Goal: Information Seeking & Learning: Learn about a topic

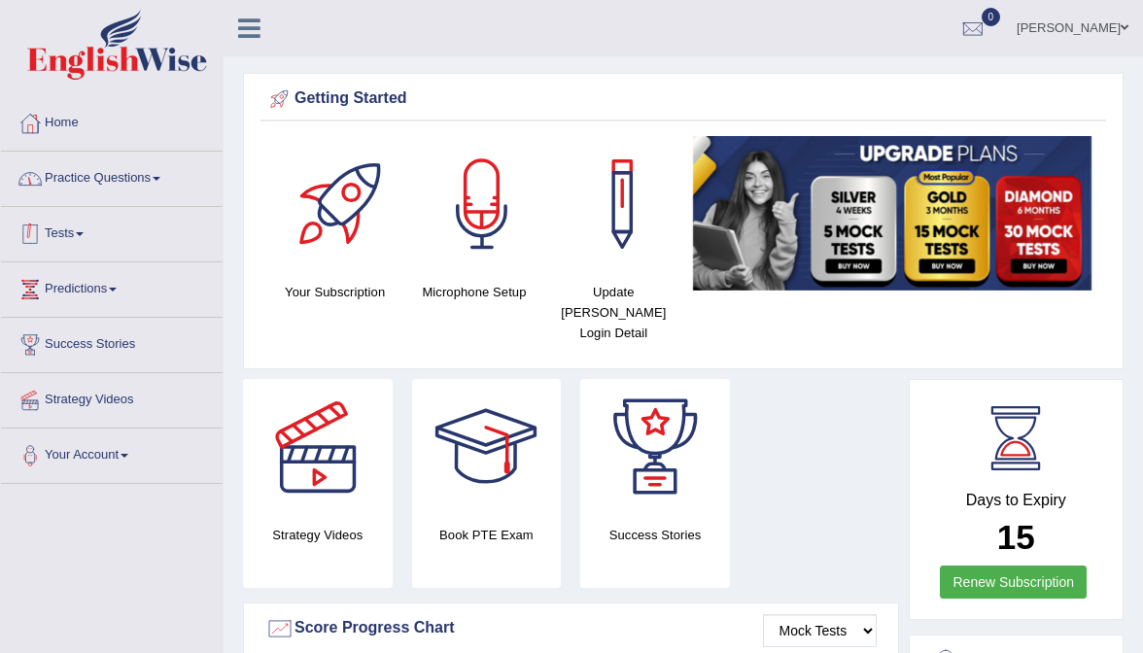
click at [113, 187] on link "Practice Questions" at bounding box center [112, 176] width 222 height 49
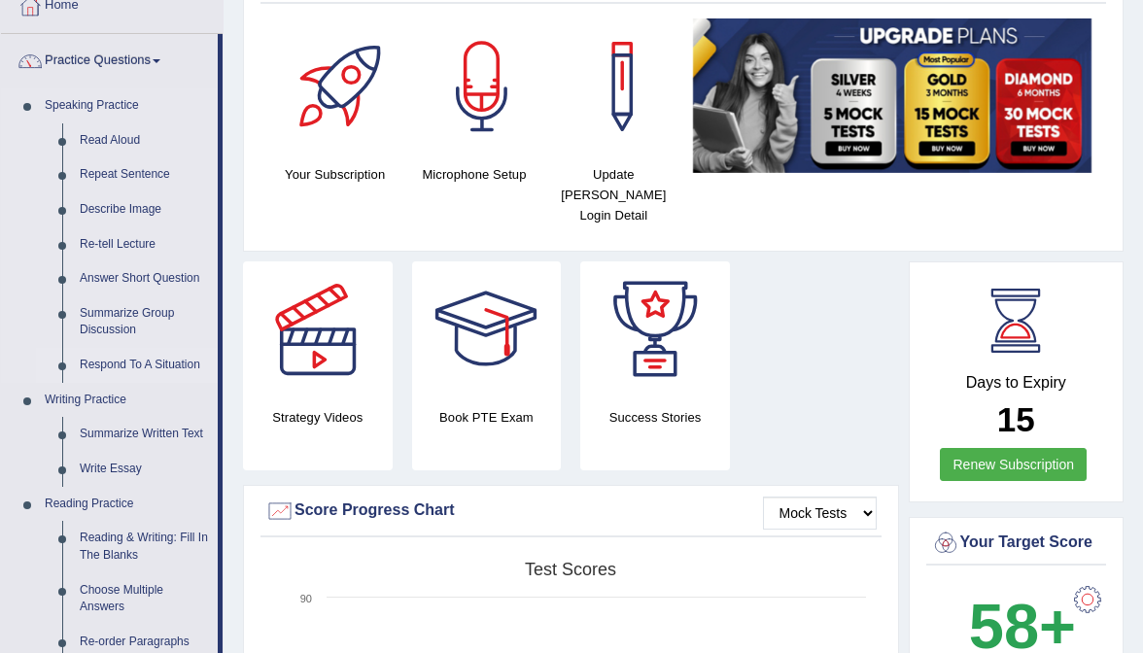
scroll to position [113, 0]
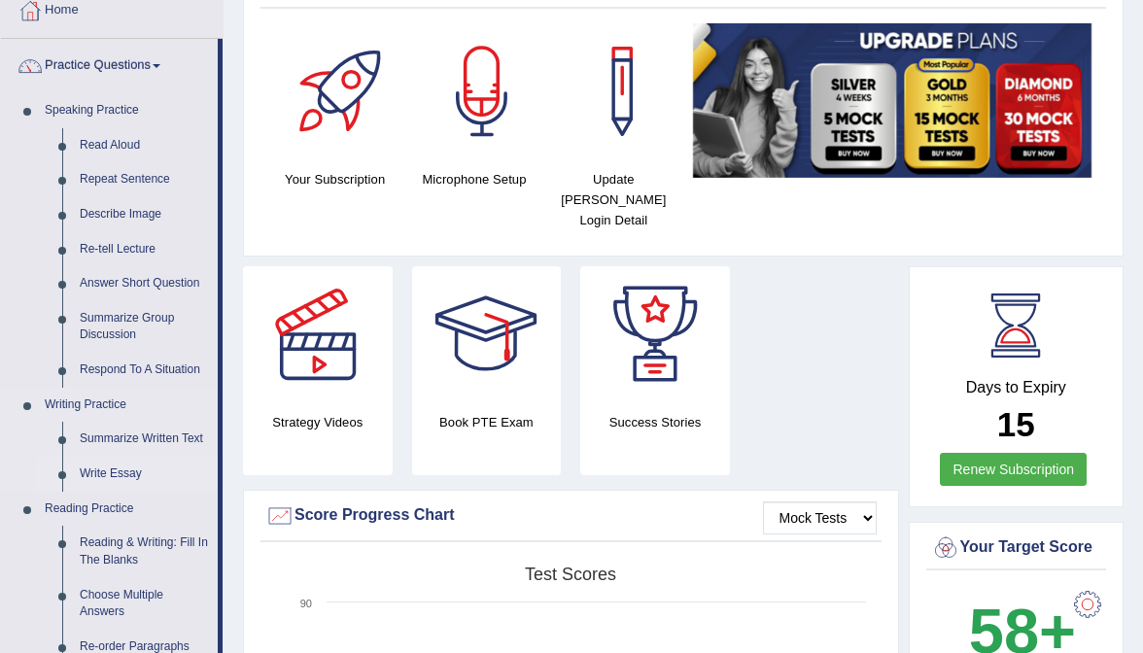
click at [121, 477] on link "Write Essay" at bounding box center [144, 474] width 147 height 35
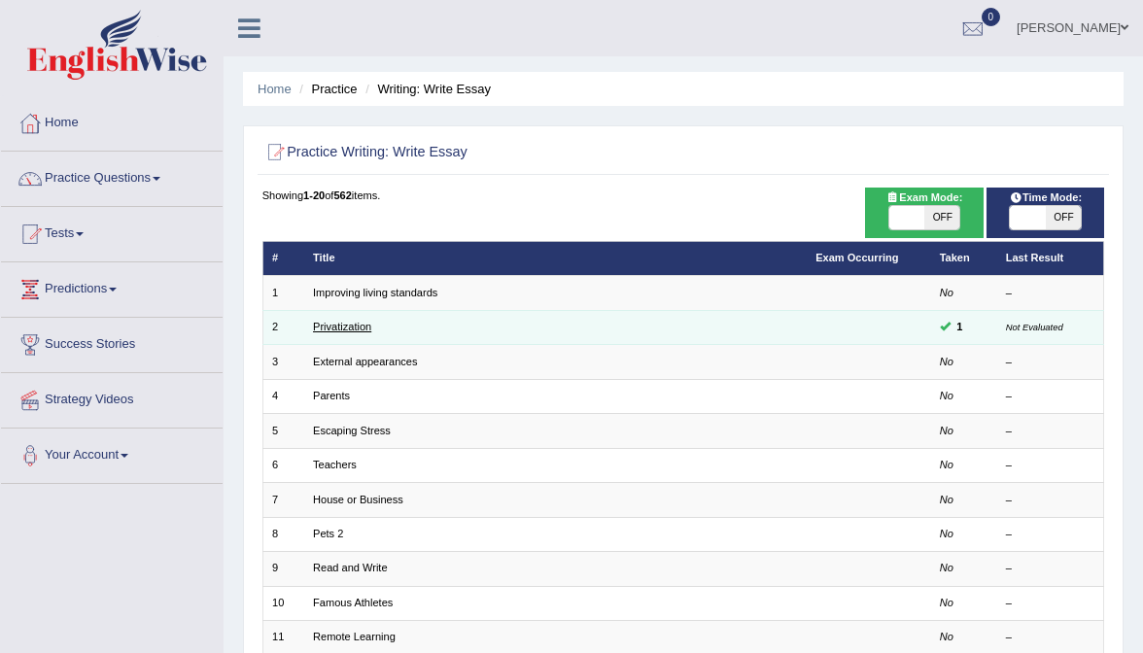
click at [334, 321] on link "Privatization" at bounding box center [342, 327] width 58 height 12
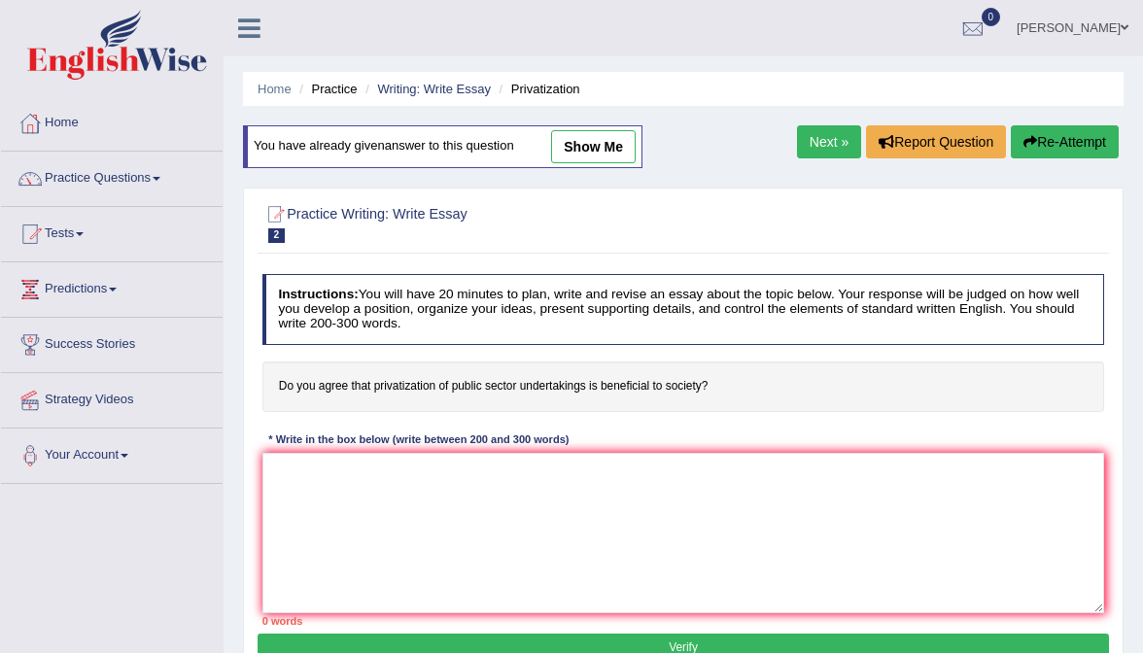
click at [595, 146] on link "show me" at bounding box center [593, 146] width 85 height 33
type textarea "The growing influence of privatization of public sector on has sparked various …"
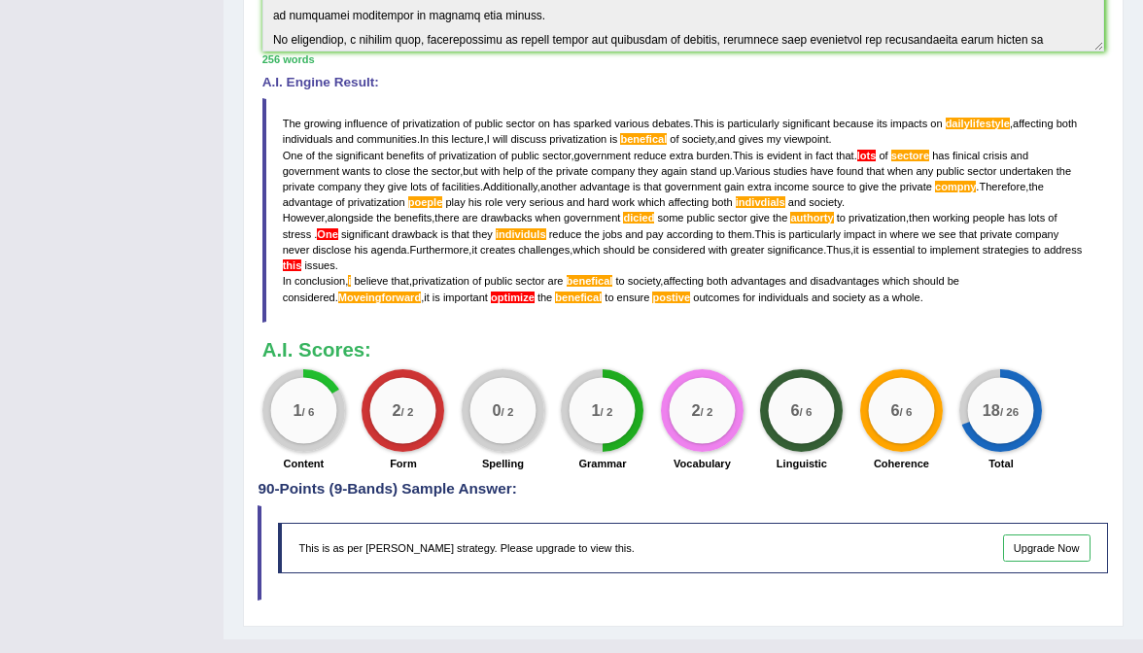
scroll to position [546, 0]
drag, startPoint x: 287, startPoint y: 399, endPoint x: 348, endPoint y: 410, distance: 62.2
click at [349, 410] on div "1 / 6 Content" at bounding box center [304, 423] width 100 height 107
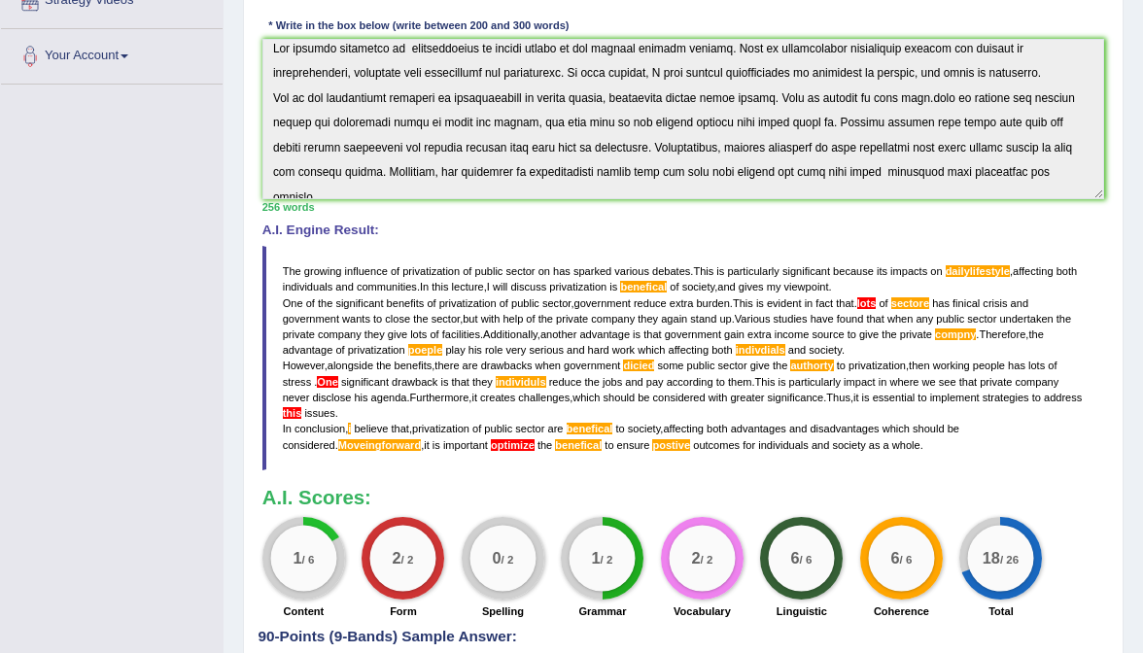
scroll to position [396, 0]
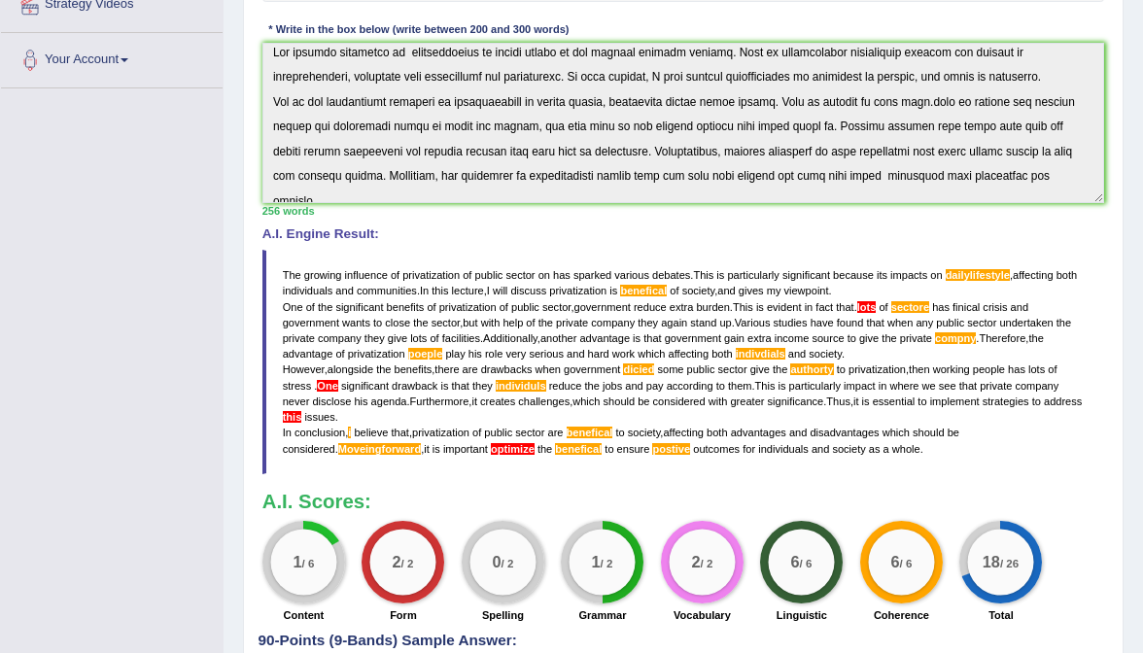
drag, startPoint x: 285, startPoint y: 543, endPoint x: 307, endPoint y: 543, distance: 22.4
click at [308, 543] on div "1 / 6" at bounding box center [303, 562] width 66 height 66
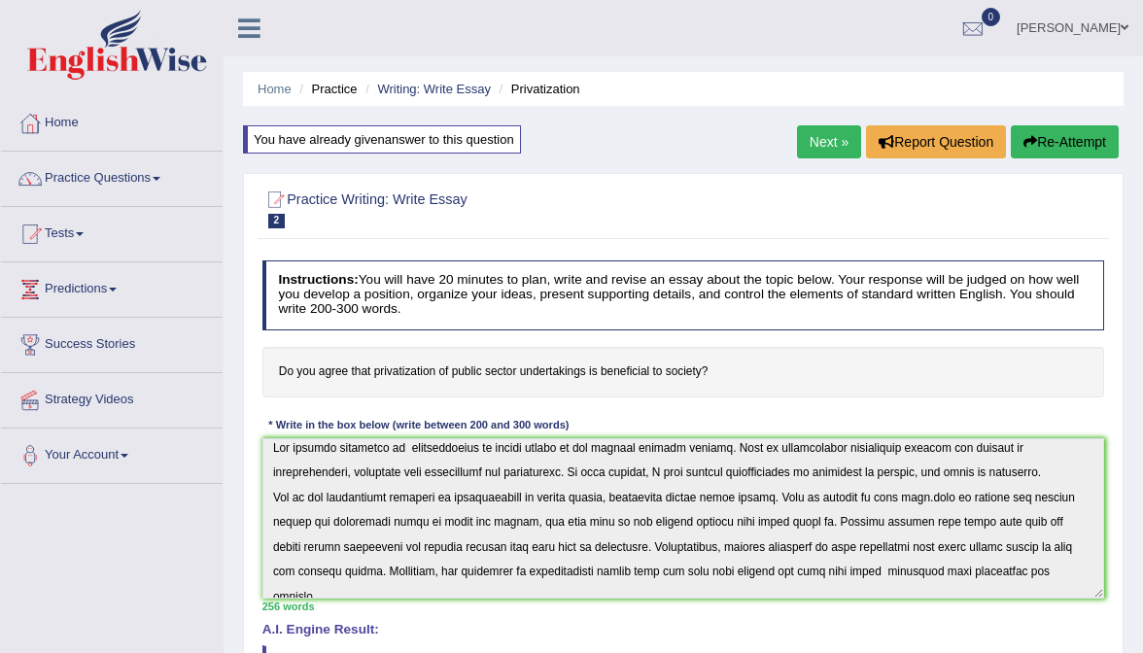
scroll to position [0, 0]
click at [166, 173] on link "Practice Questions" at bounding box center [112, 176] width 222 height 49
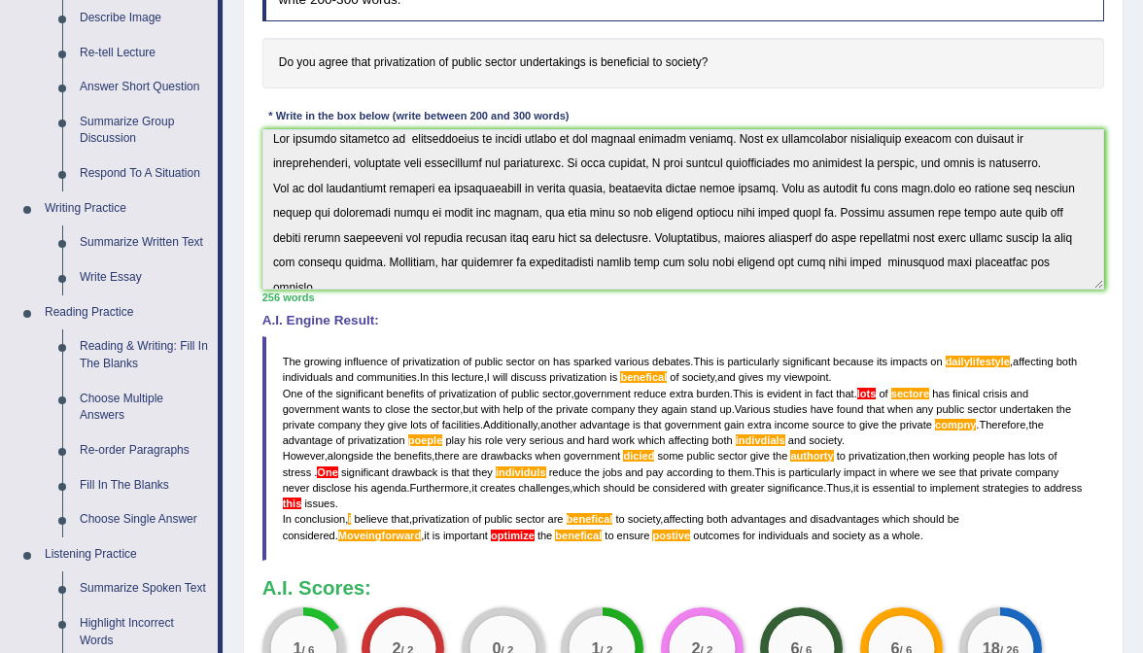
scroll to position [308, 0]
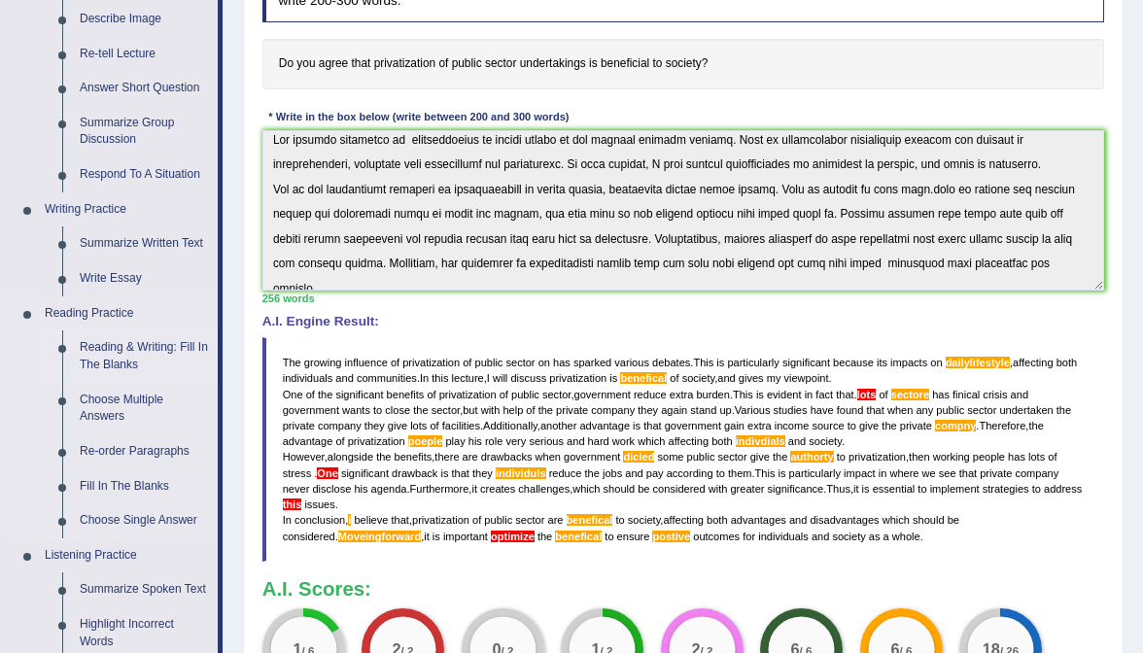
click at [127, 349] on link "Reading & Writing: Fill In The Blanks" at bounding box center [144, 356] width 147 height 52
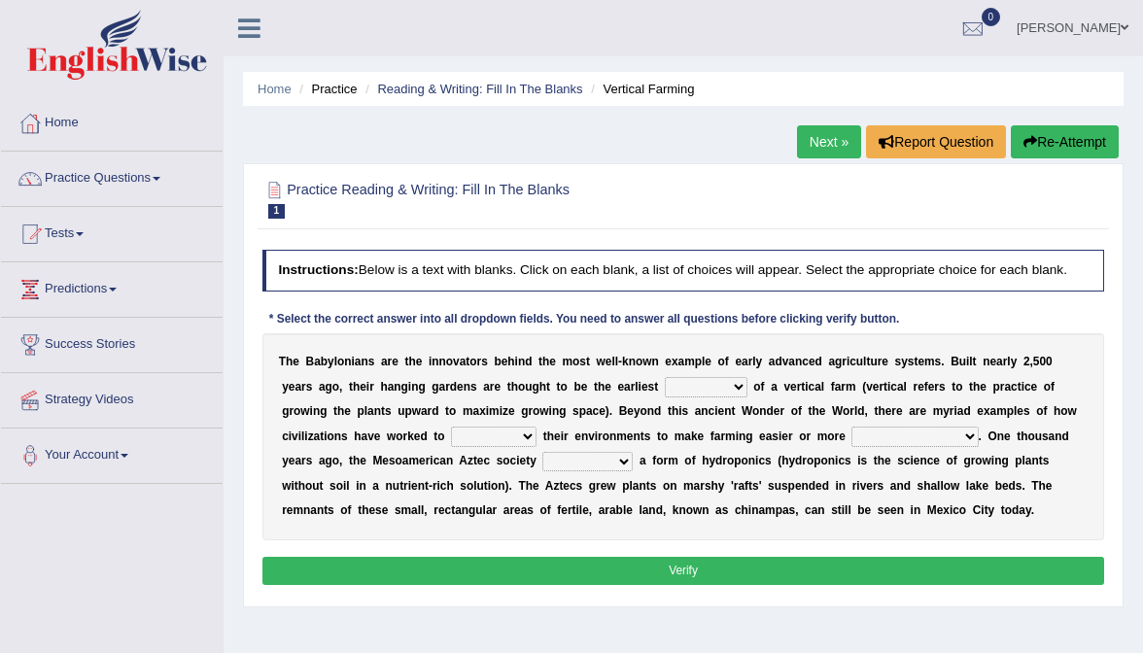
click at [807, 134] on link "Next »" at bounding box center [829, 141] width 64 height 33
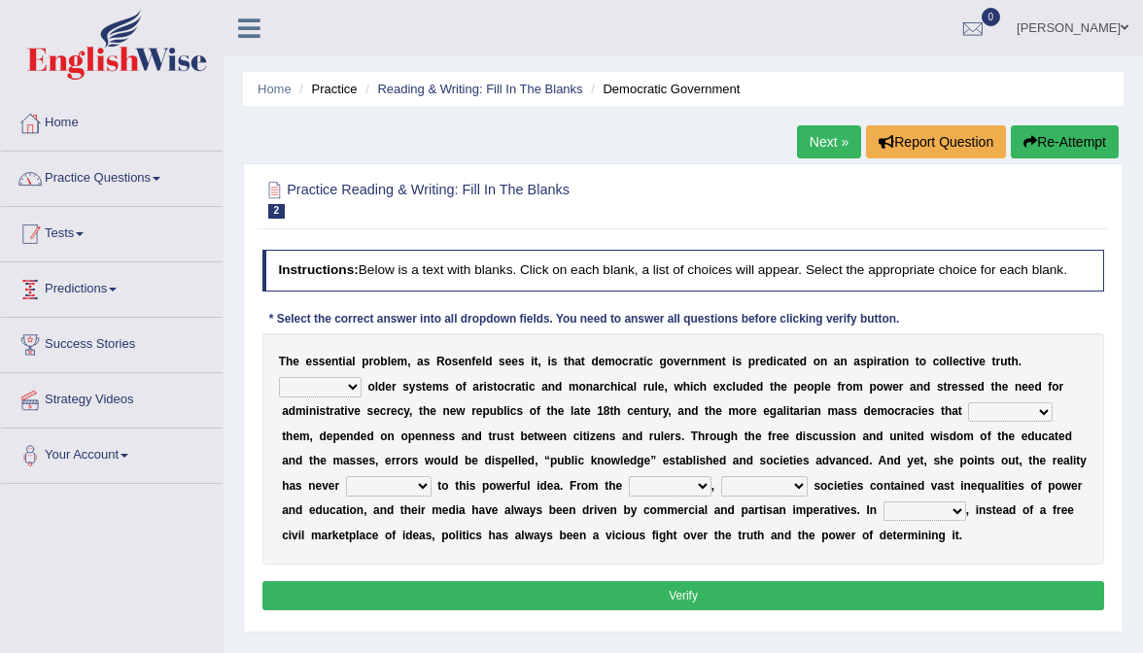
click at [82, 188] on link "Practice Questions" at bounding box center [112, 176] width 222 height 49
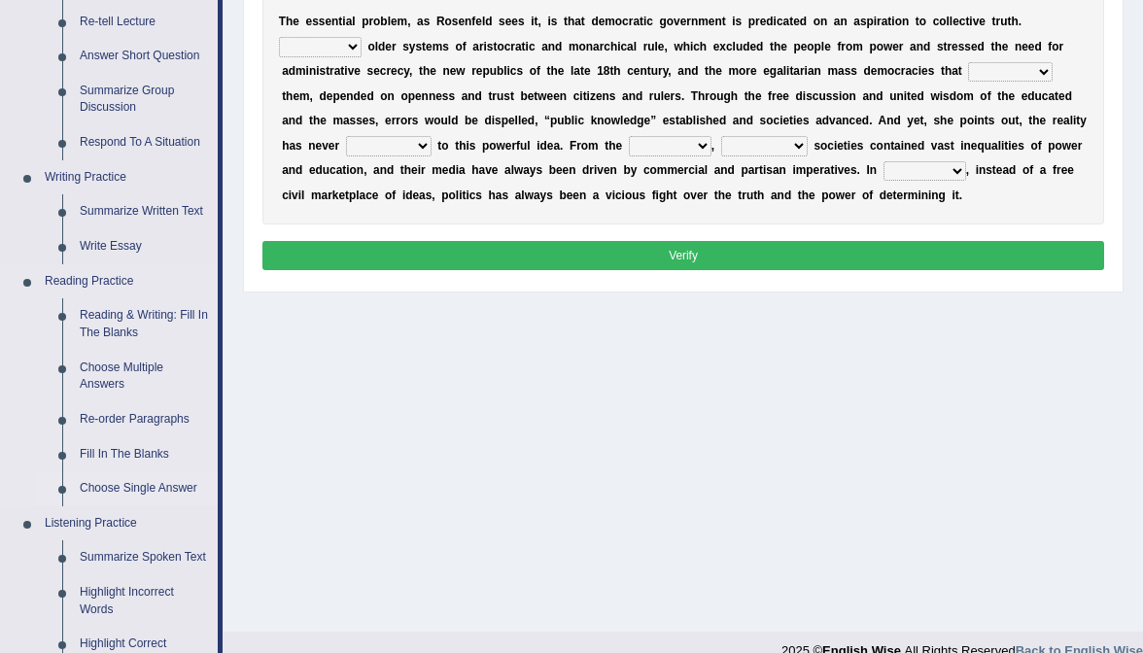
scroll to position [337, 0]
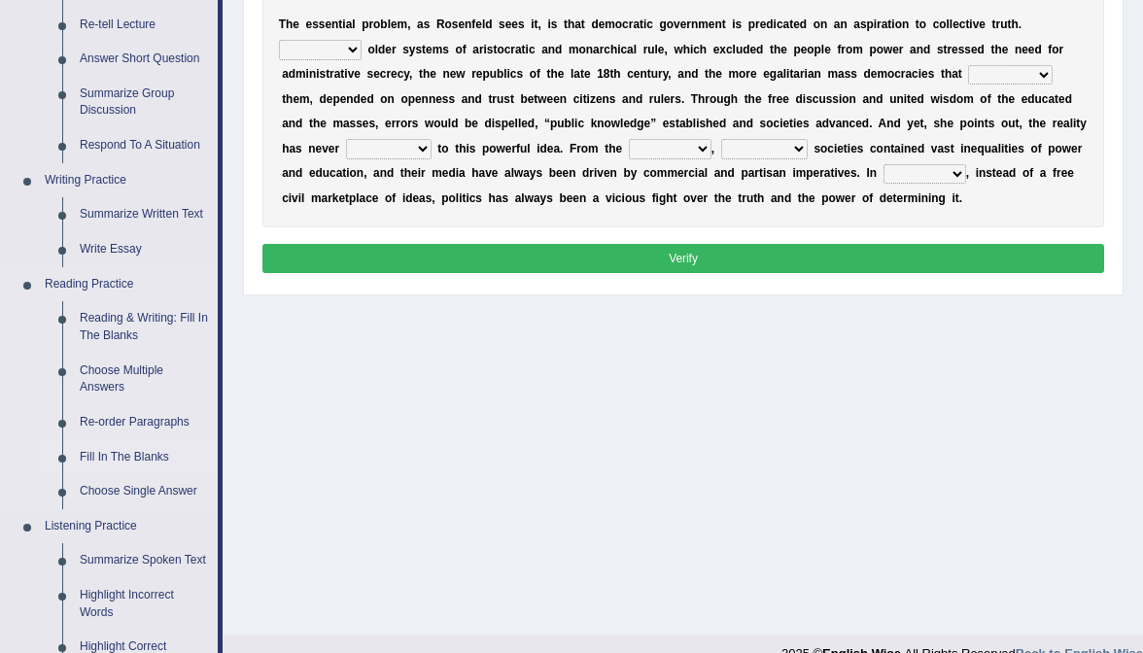
click at [136, 452] on link "Fill In The Blanks" at bounding box center [144, 457] width 147 height 35
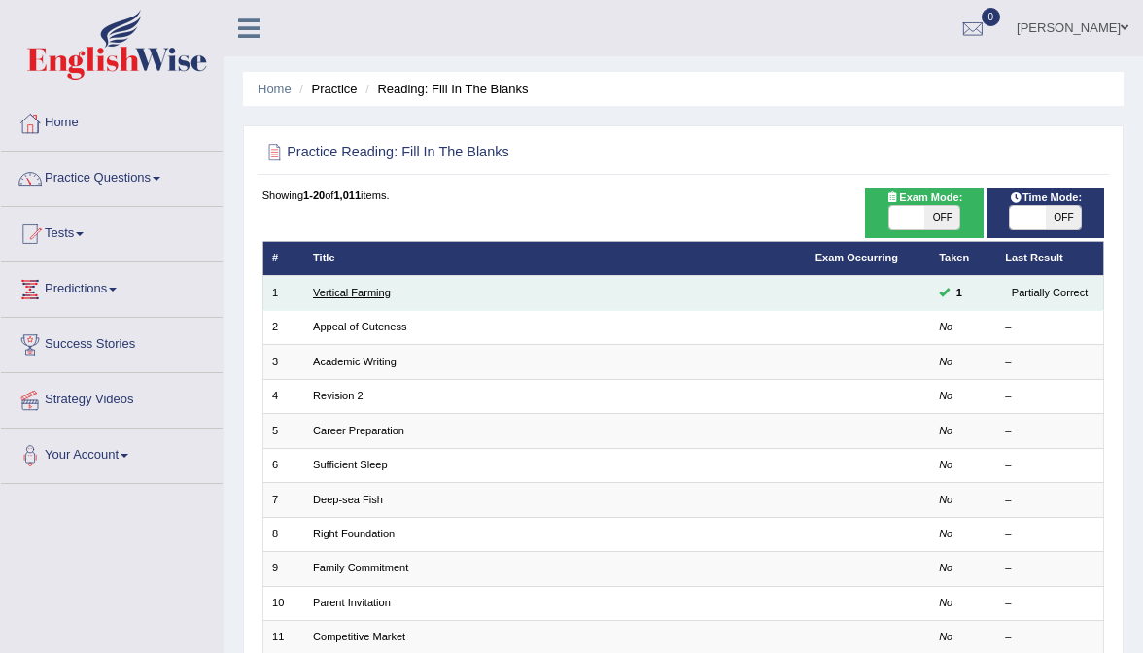
click at [374, 294] on link "Vertical Farming" at bounding box center [352, 293] width 78 height 12
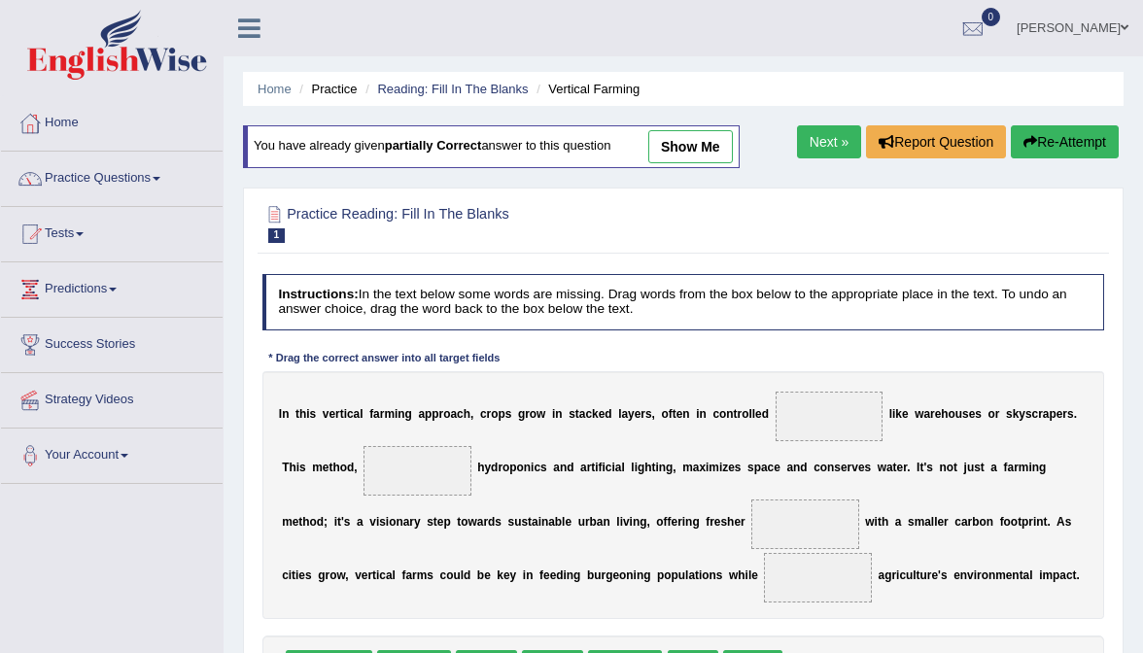
click at [678, 148] on link "show me" at bounding box center [690, 146] width 85 height 33
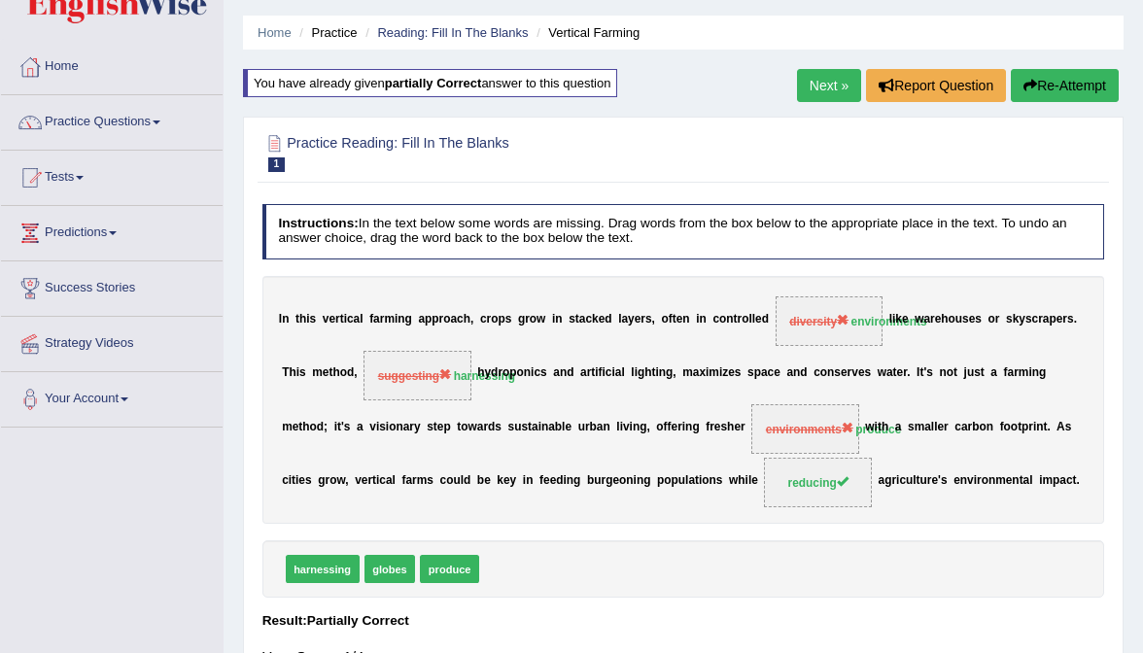
scroll to position [56, 0]
click at [835, 85] on link "Next »" at bounding box center [829, 85] width 64 height 33
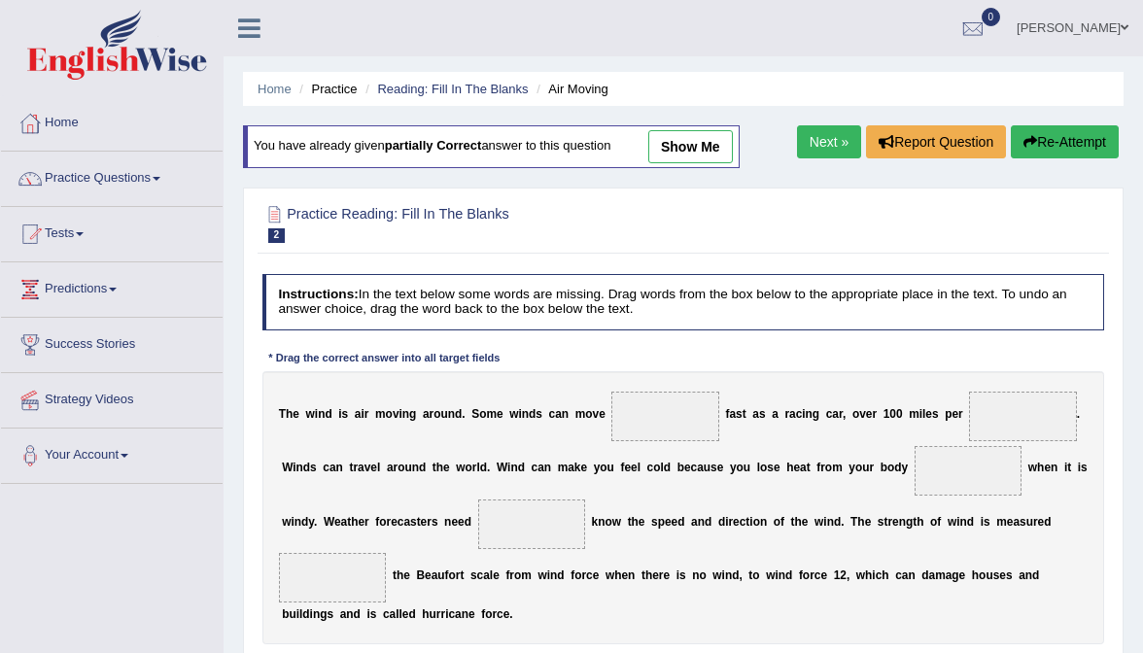
click at [696, 147] on link "show me" at bounding box center [690, 146] width 85 height 33
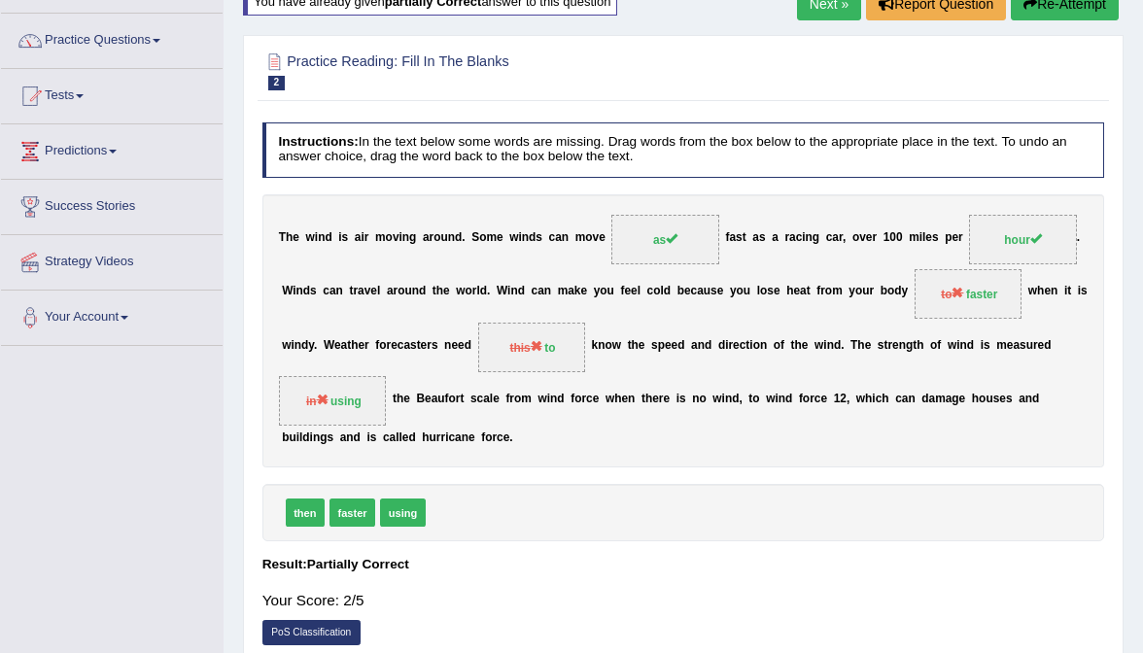
scroll to position [146, 0]
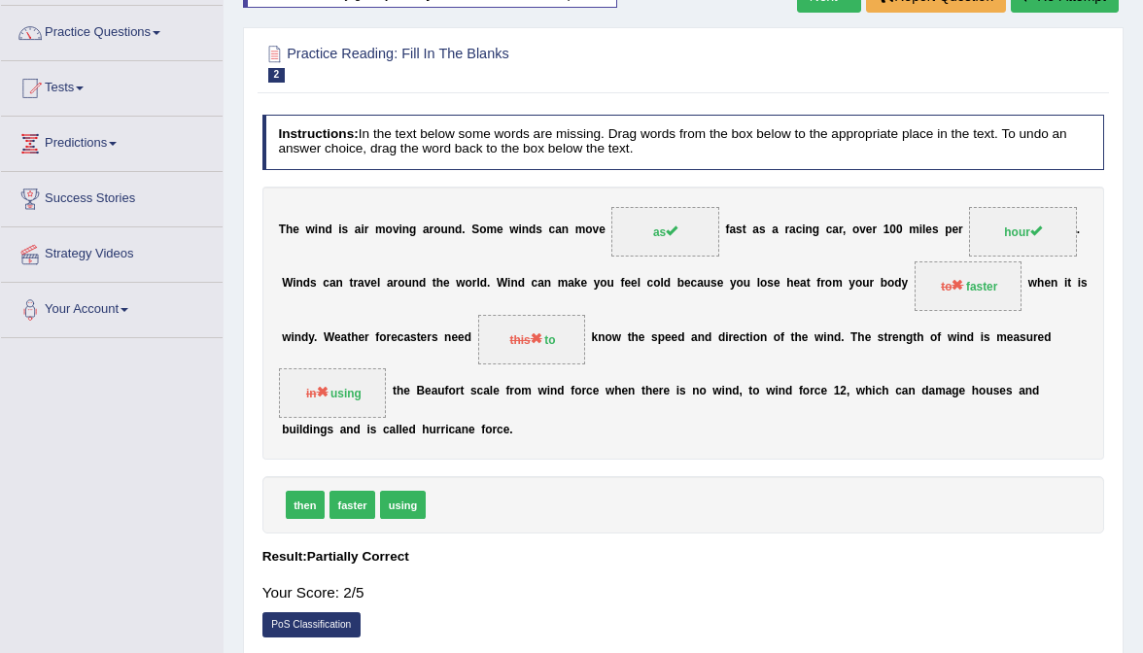
drag, startPoint x: 465, startPoint y: 381, endPoint x: 505, endPoint y: 381, distance: 40.8
click at [505, 381] on div "T h e w i n d i s a i r m o v i n g a r o u n d . S o m e w i n d s c a n m o v…" at bounding box center [683, 323] width 843 height 273
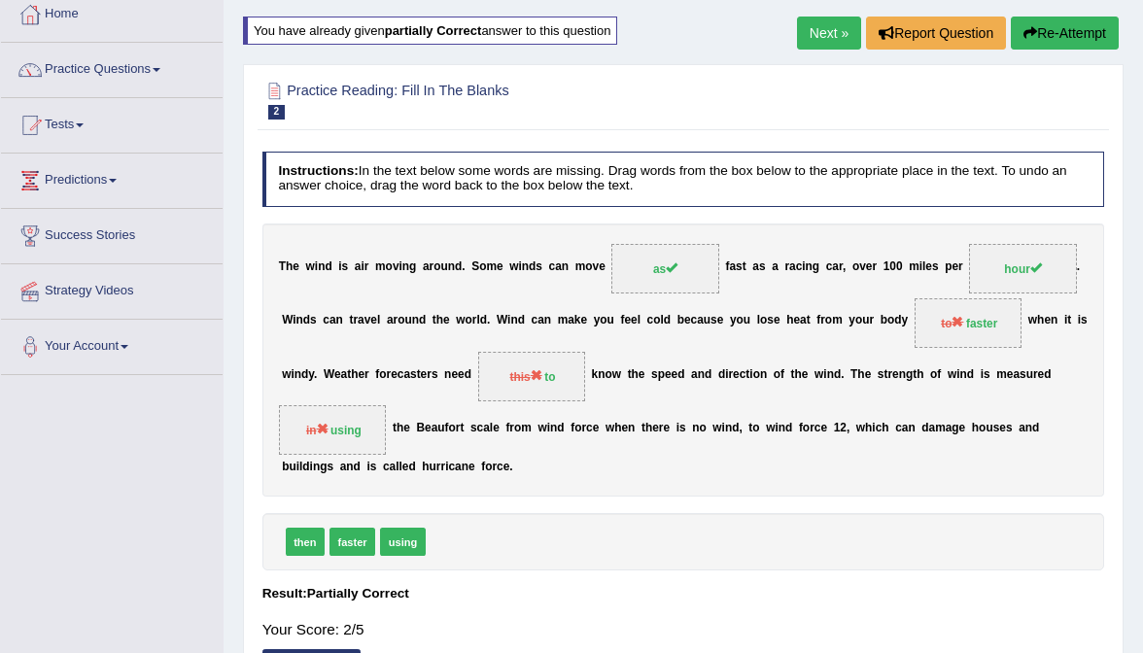
scroll to position [97, 0]
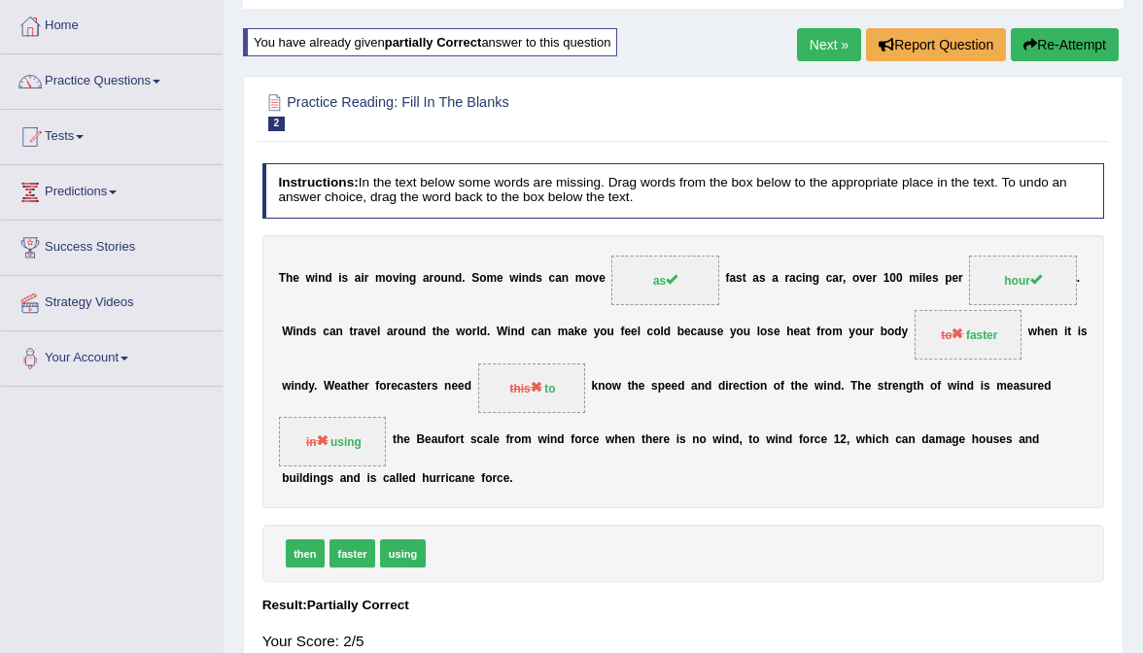
click at [809, 50] on link "Next »" at bounding box center [829, 44] width 64 height 33
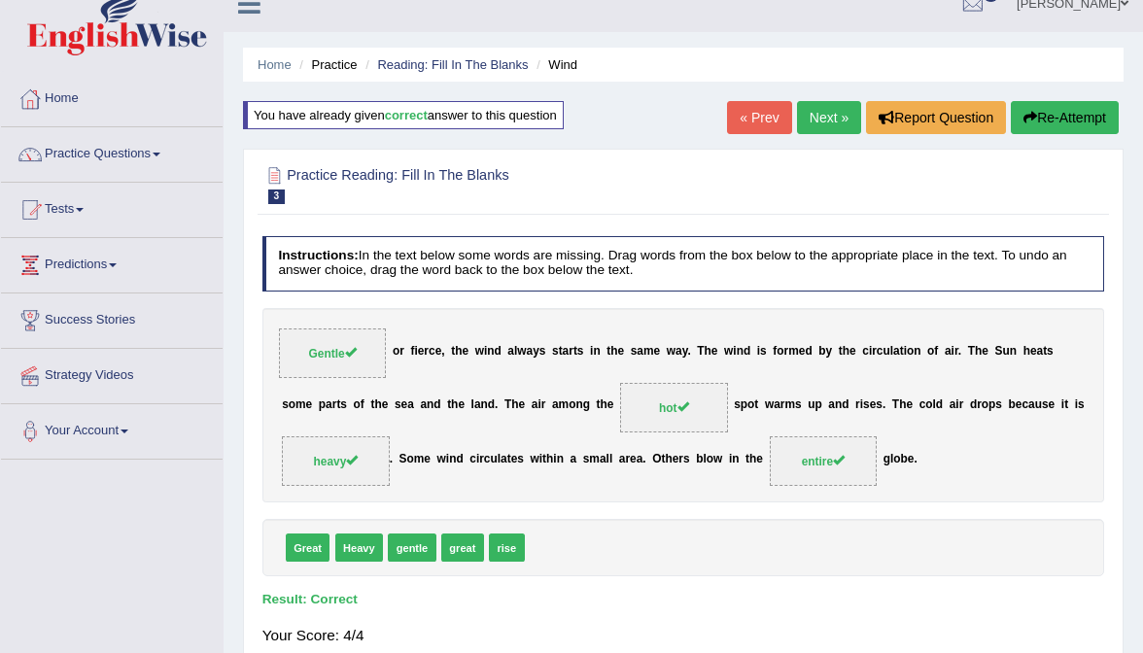
scroll to position [35, 0]
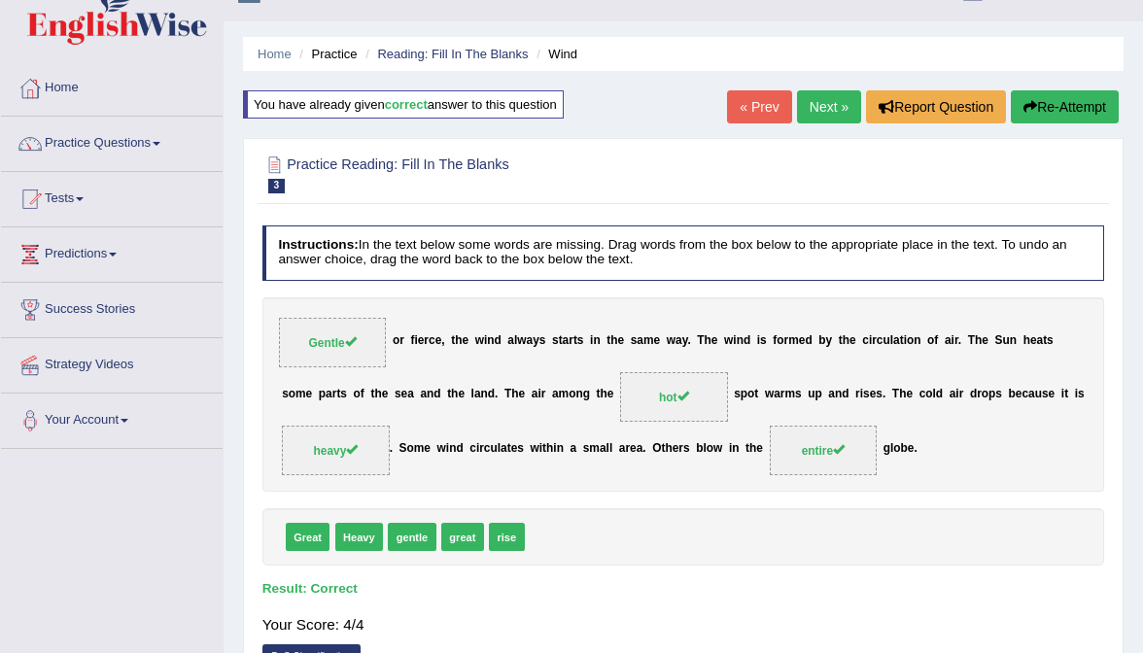
click at [828, 121] on link "Next »" at bounding box center [829, 106] width 64 height 33
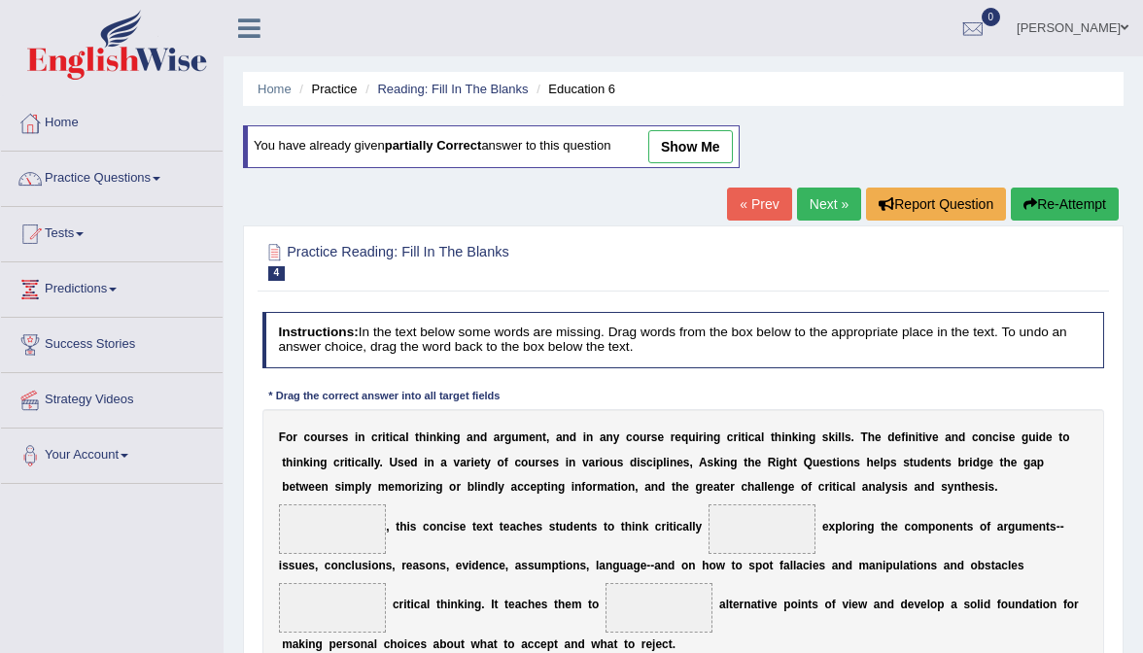
click at [685, 144] on link "show me" at bounding box center [690, 146] width 85 height 33
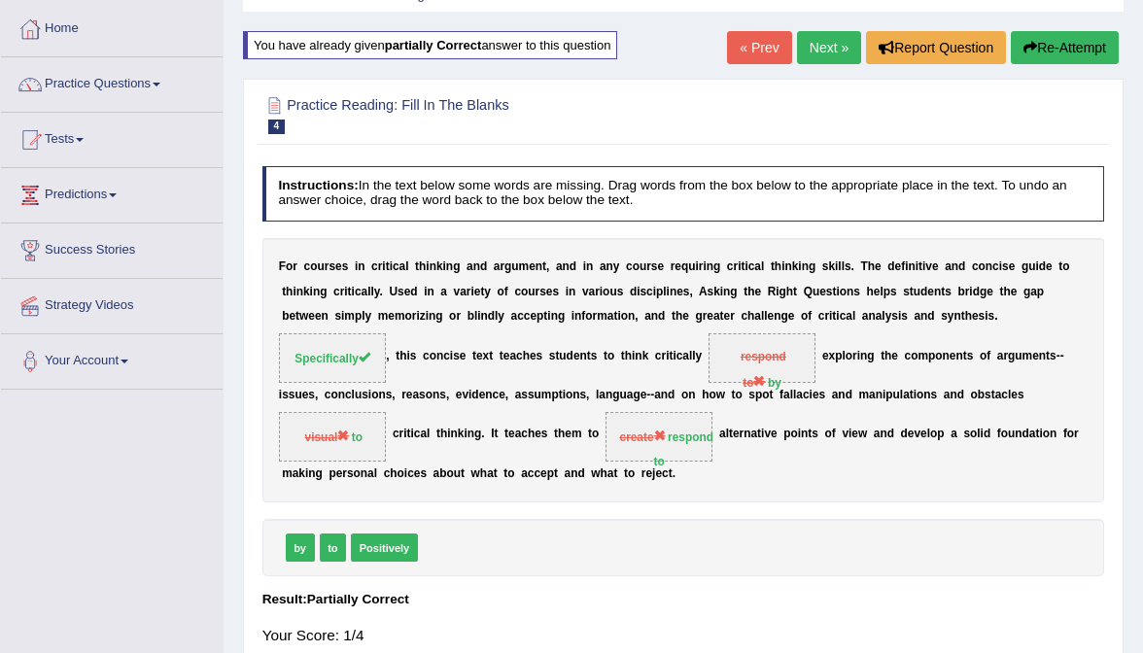
scroll to position [93, 0]
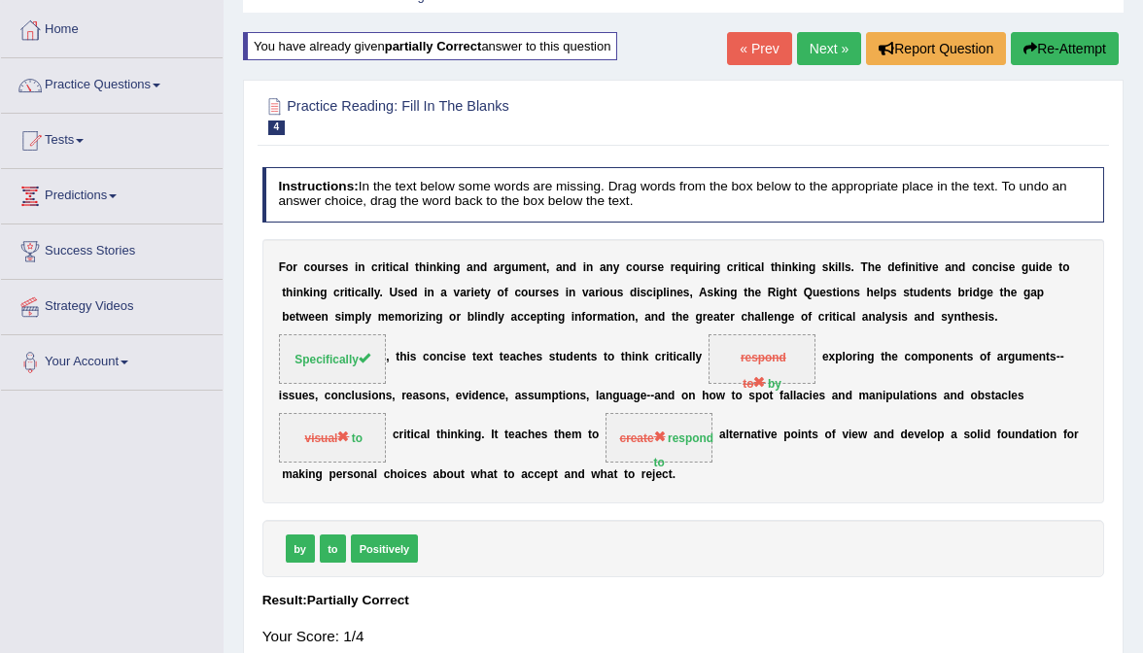
click at [807, 59] on link "Next »" at bounding box center [829, 48] width 64 height 33
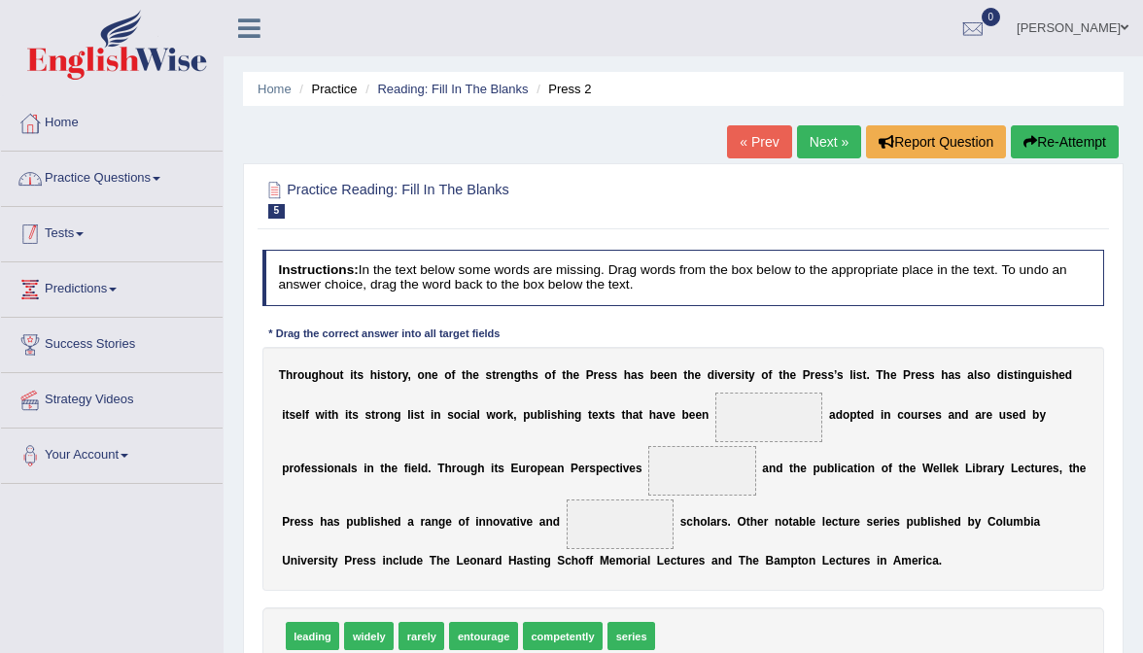
click at [128, 179] on link "Practice Questions" at bounding box center [112, 176] width 222 height 49
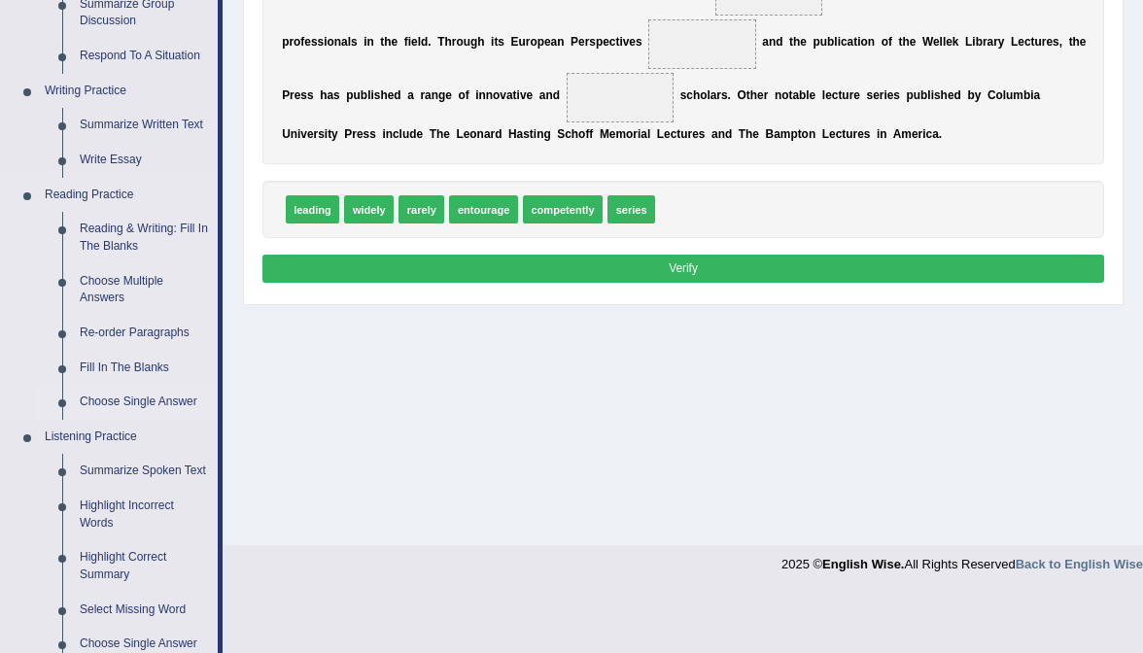
scroll to position [426, 0]
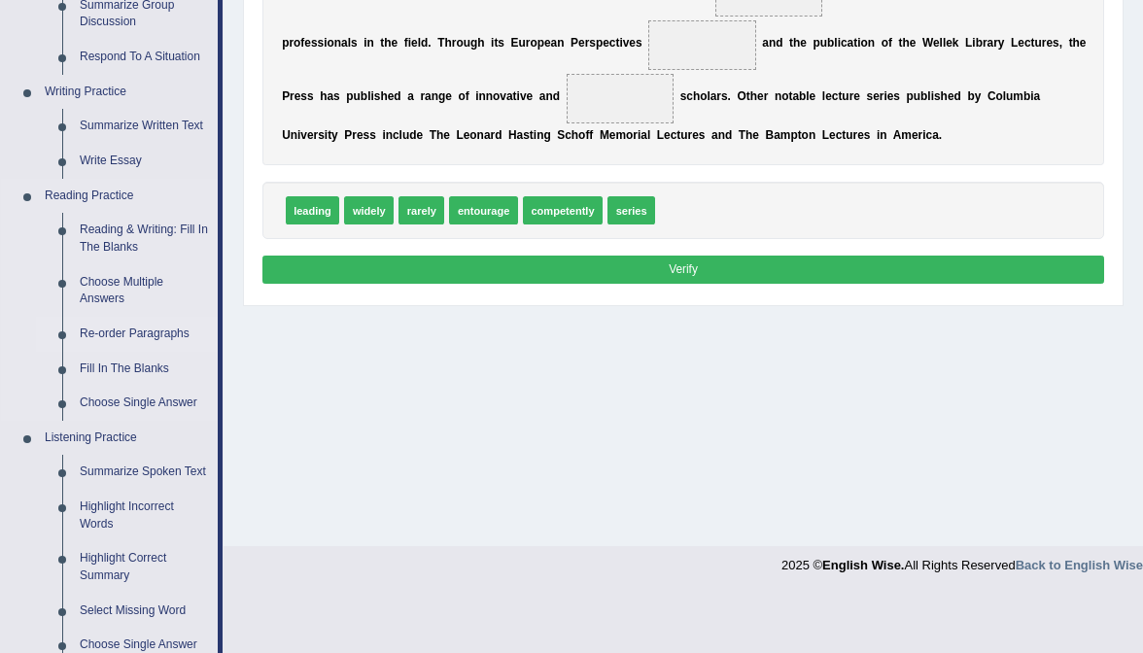
click at [144, 333] on link "Re-order Paragraphs" at bounding box center [144, 334] width 147 height 35
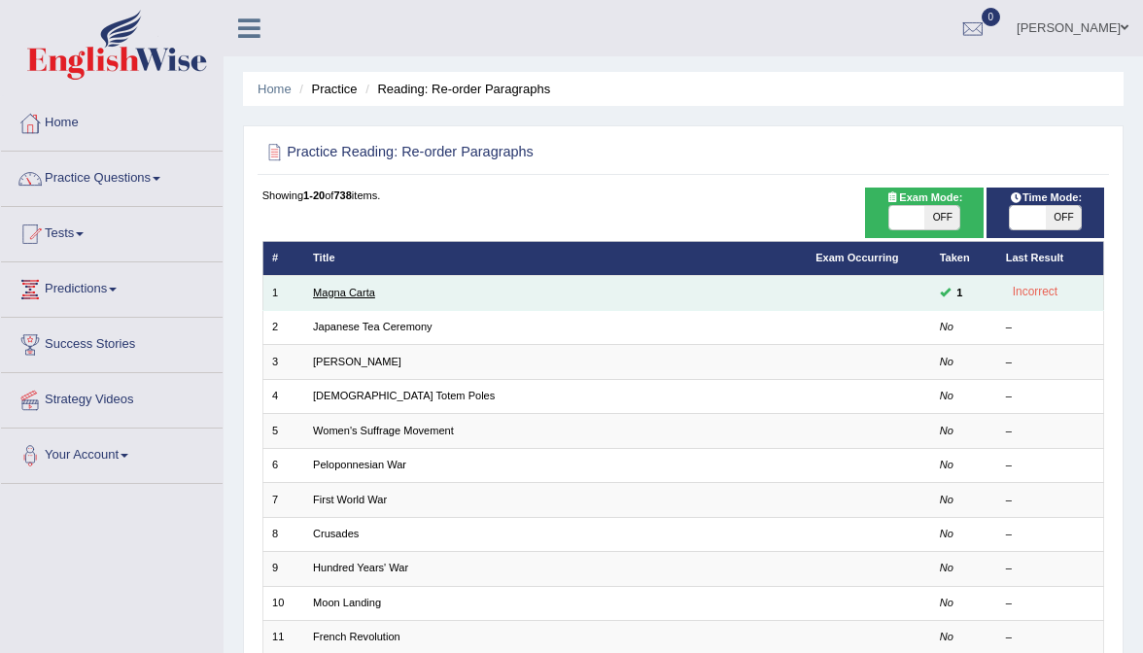
click at [350, 295] on link "Magna Carta" at bounding box center [344, 293] width 62 height 12
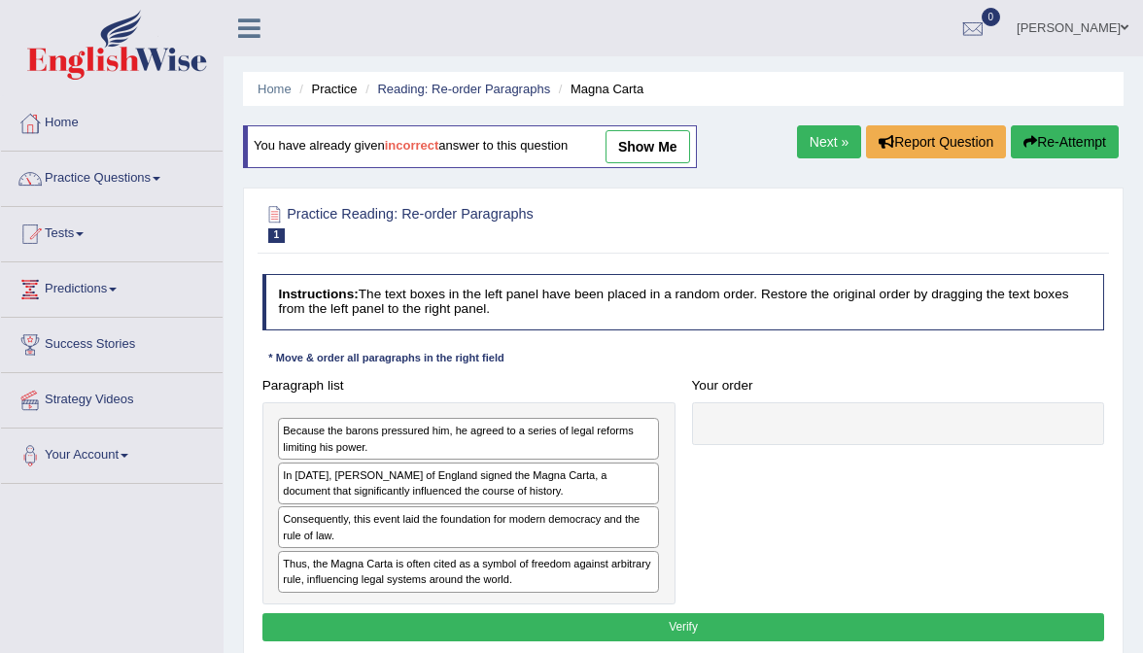
click at [653, 150] on link "show me" at bounding box center [648, 146] width 85 height 33
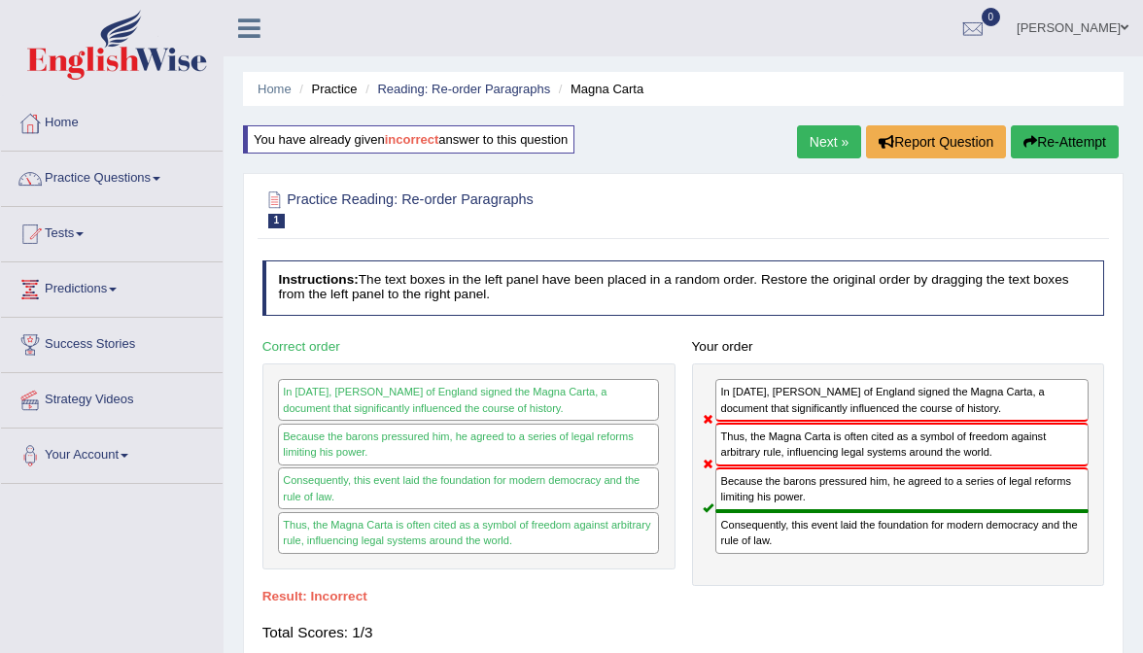
click at [813, 137] on link "Next »" at bounding box center [829, 141] width 64 height 33
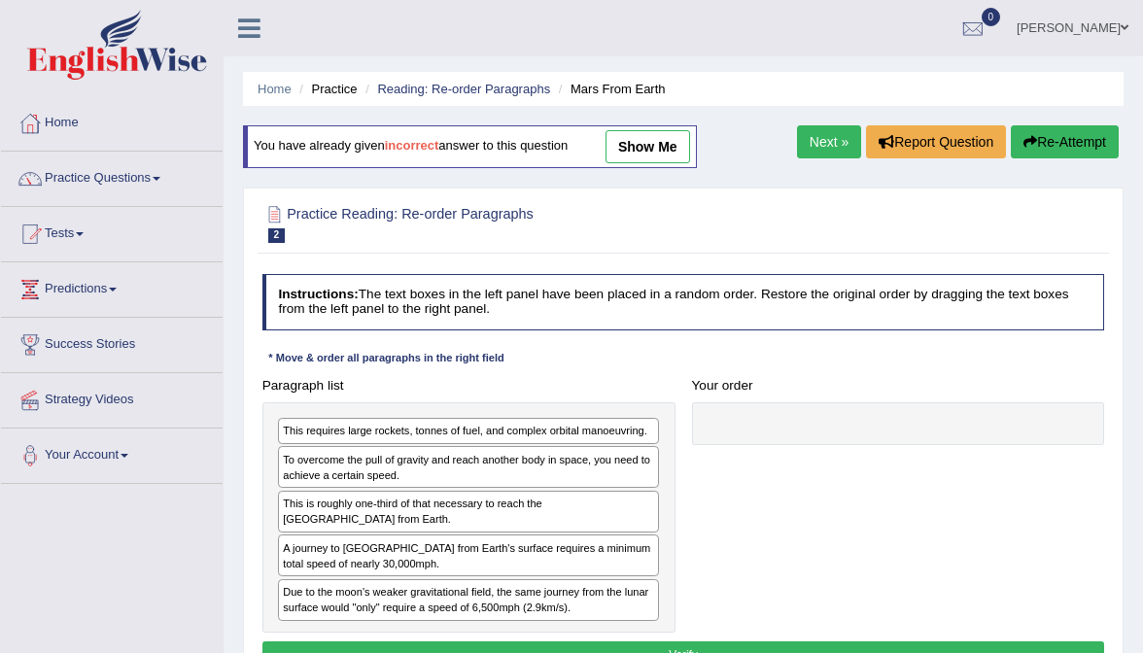
click at [653, 152] on link "show me" at bounding box center [648, 146] width 85 height 33
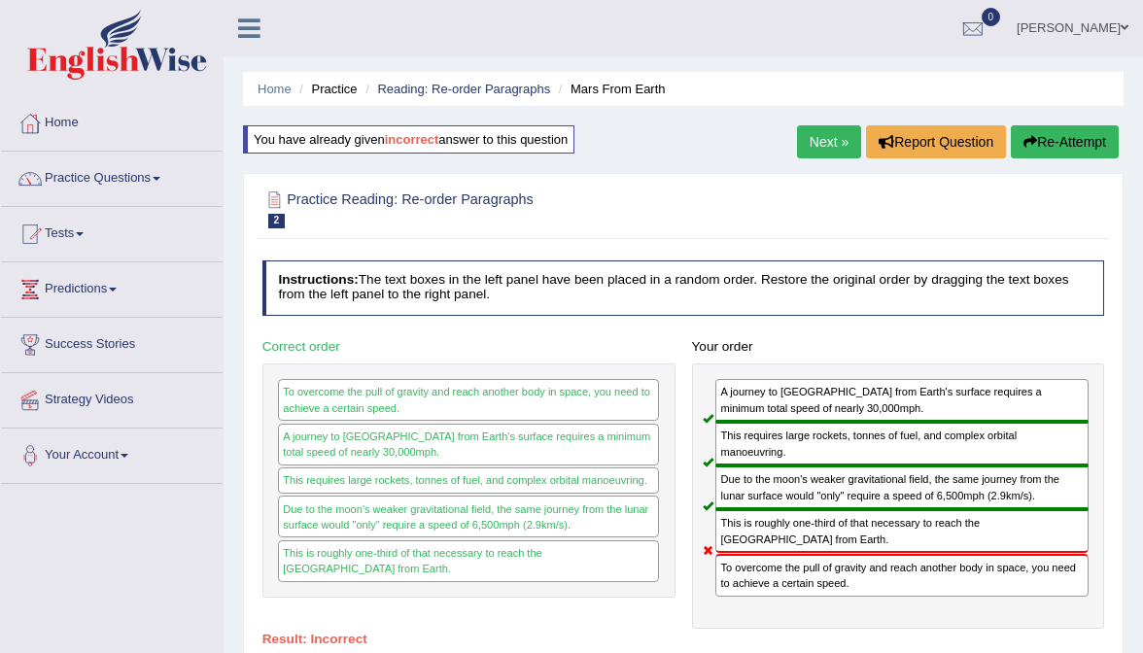
click at [797, 135] on link "Next »" at bounding box center [829, 141] width 64 height 33
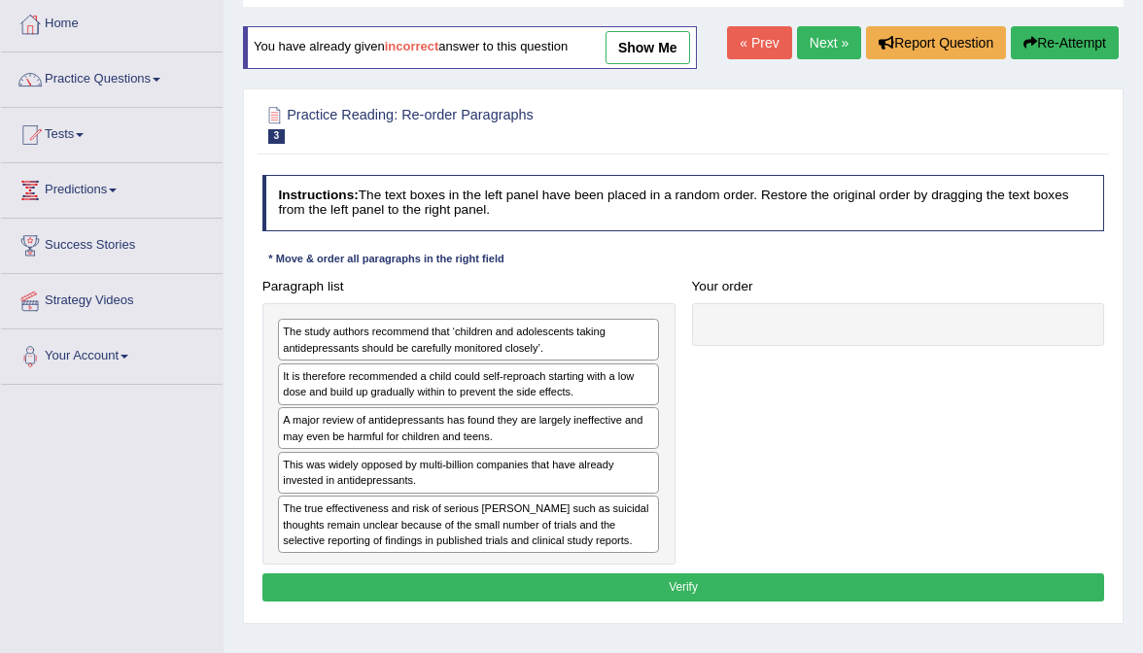
scroll to position [98, 0]
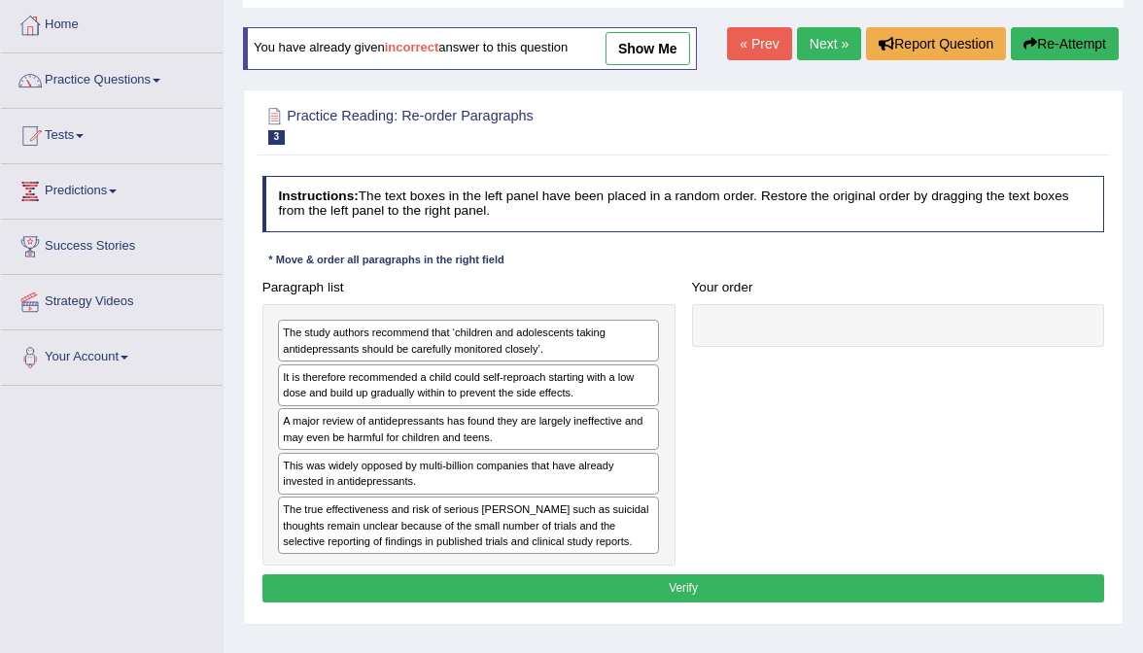
click at [690, 38] on link "show me" at bounding box center [648, 48] width 85 height 33
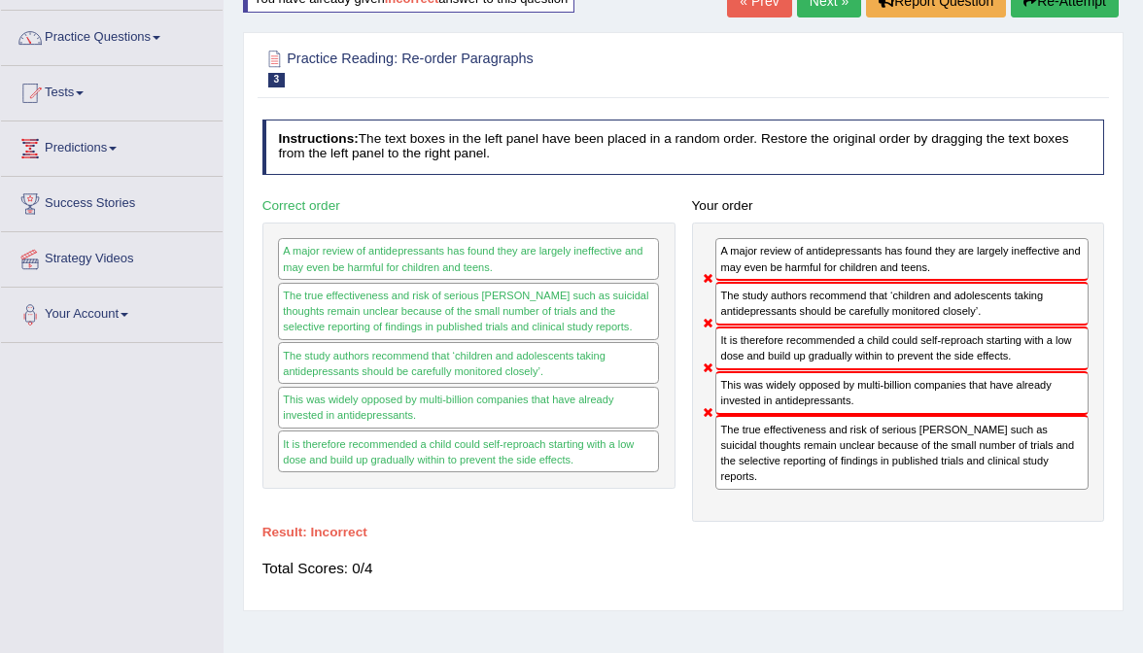
scroll to position [55, 0]
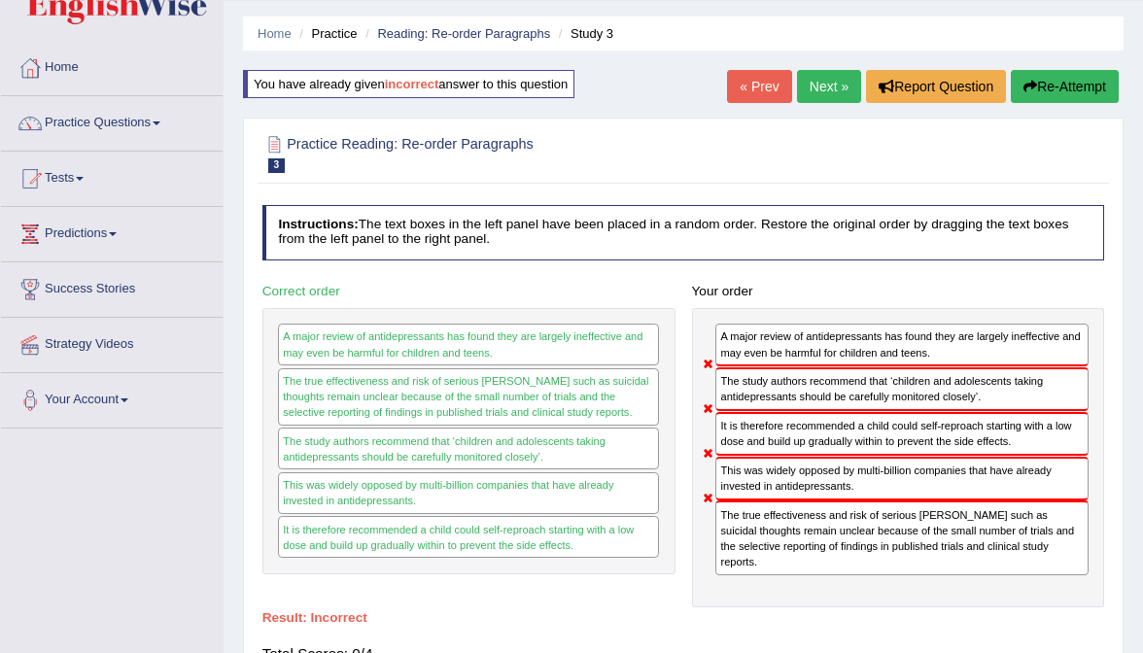
click at [816, 97] on link "Next »" at bounding box center [829, 86] width 64 height 33
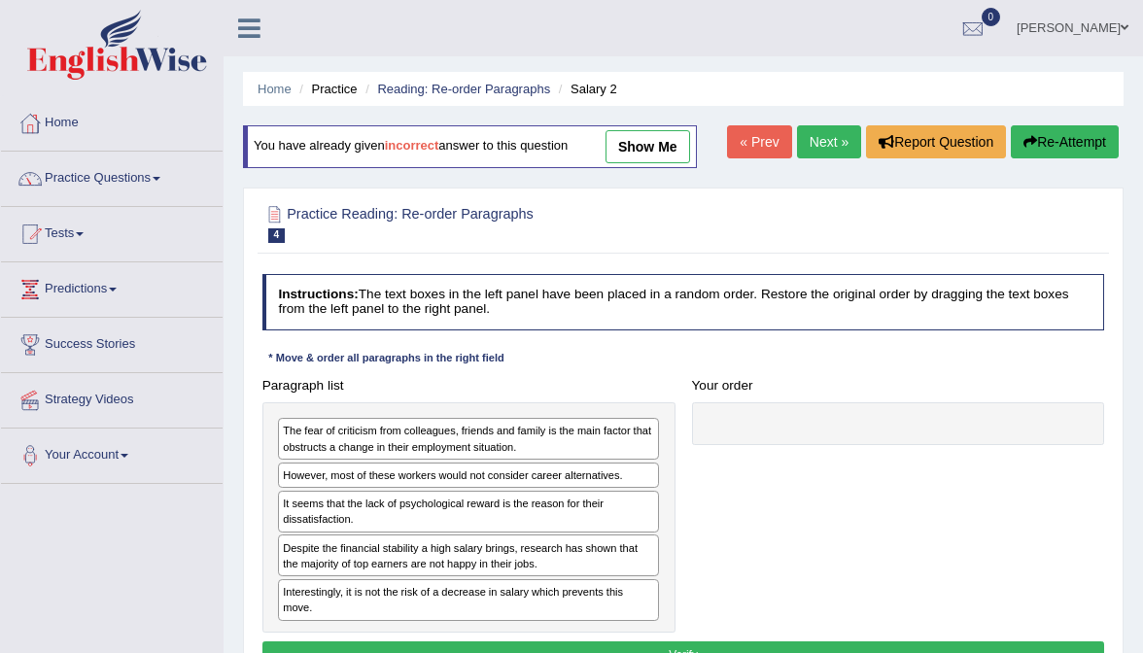
click at [660, 148] on link "show me" at bounding box center [648, 146] width 85 height 33
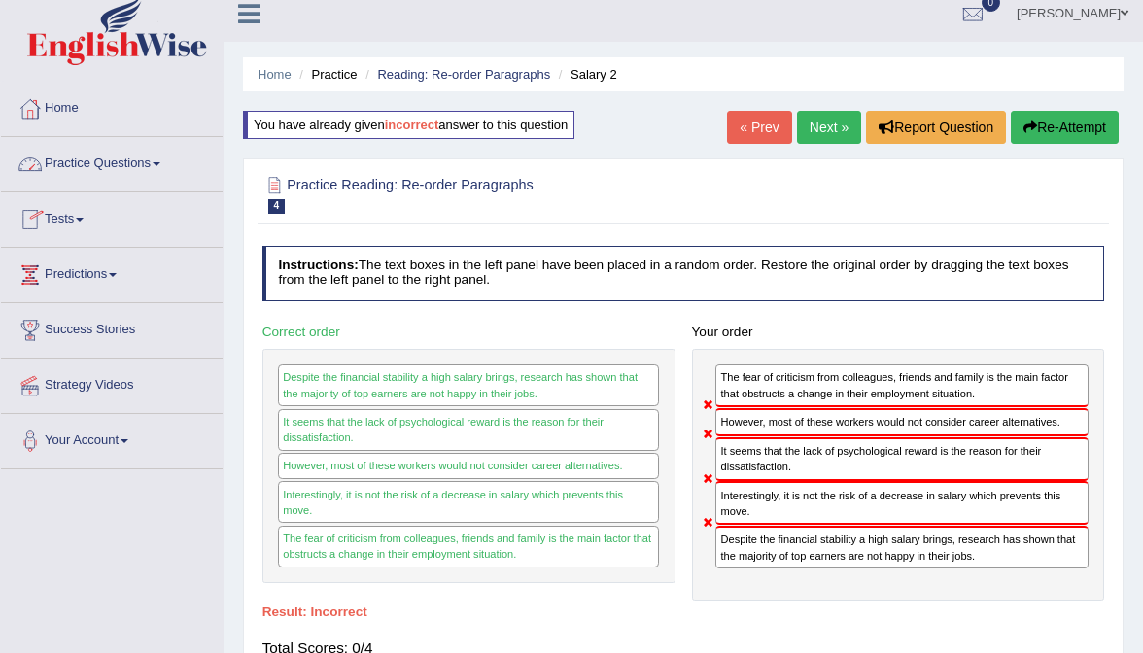
scroll to position [16, 0]
click at [110, 139] on link "Practice Questions" at bounding box center [112, 160] width 222 height 49
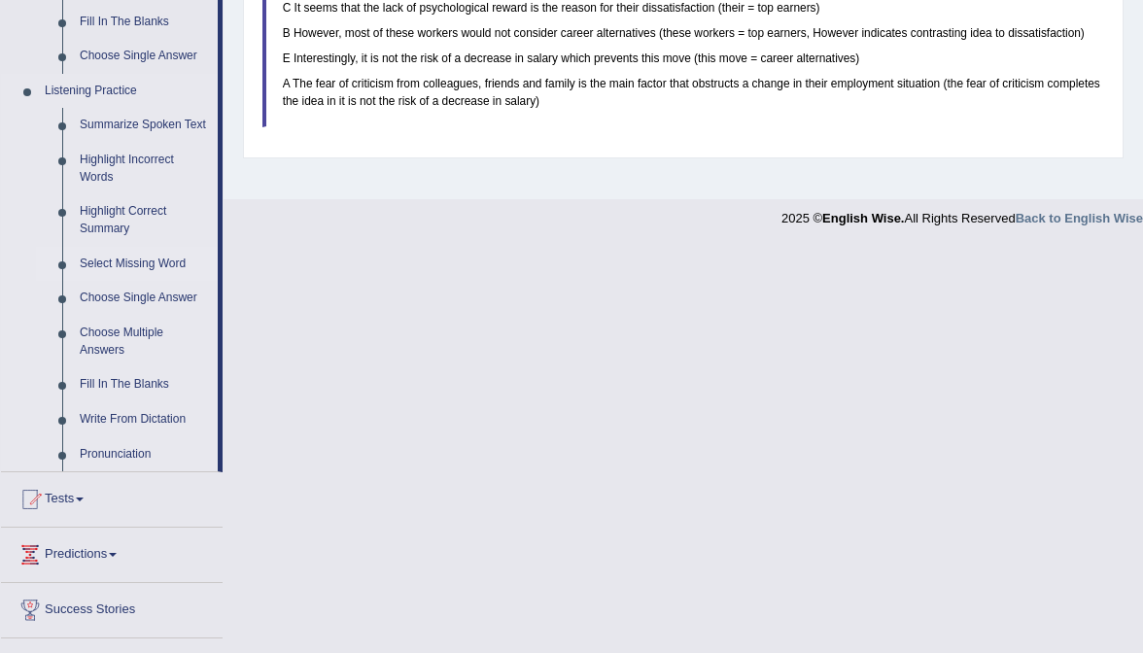
scroll to position [774, 0]
click at [148, 427] on link "Write From Dictation" at bounding box center [144, 418] width 147 height 35
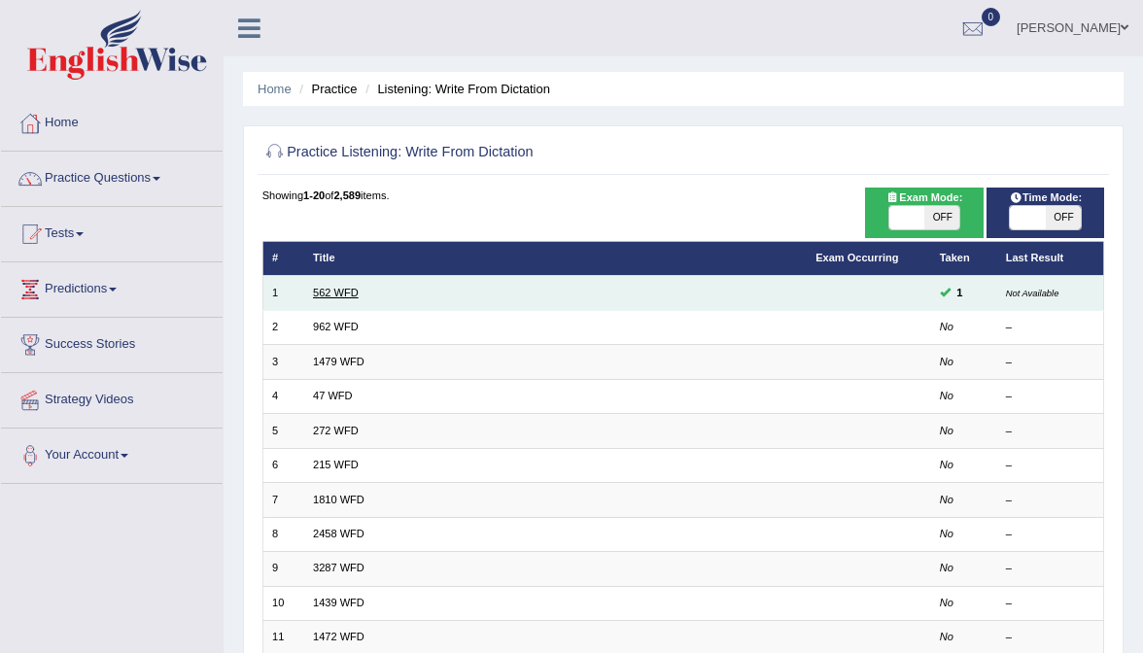
click at [346, 288] on link "562 WFD" at bounding box center [336, 293] width 46 height 12
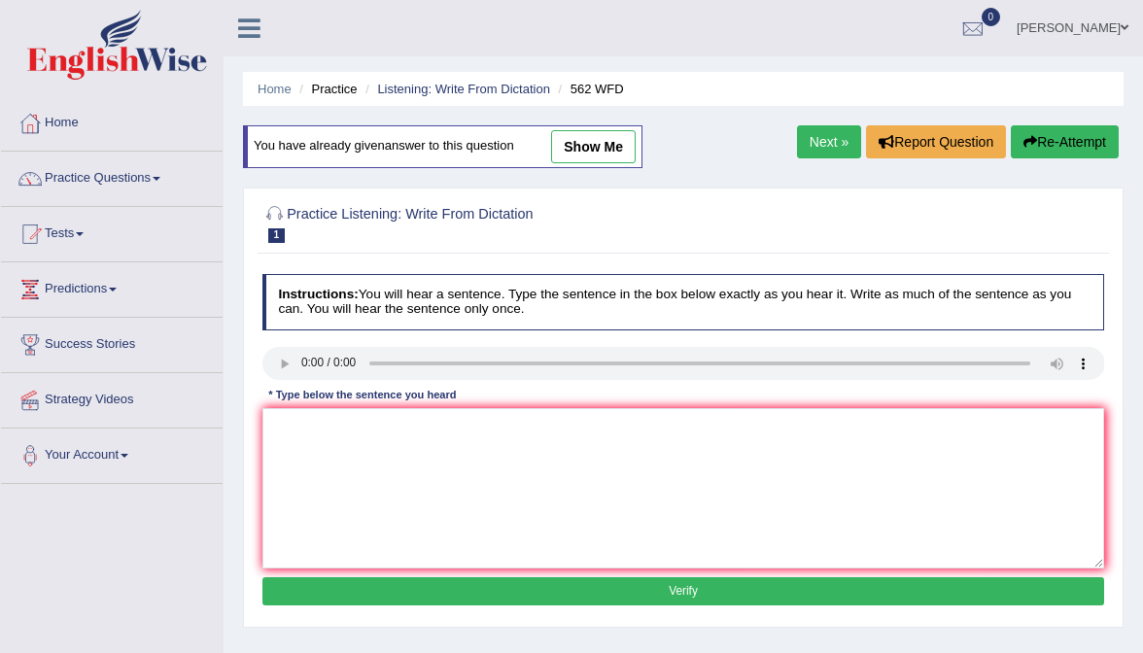
click at [575, 140] on link "show me" at bounding box center [593, 146] width 85 height 33
type textarea "The gap between the [PERSON_NAME] out point did not dose not discrease."
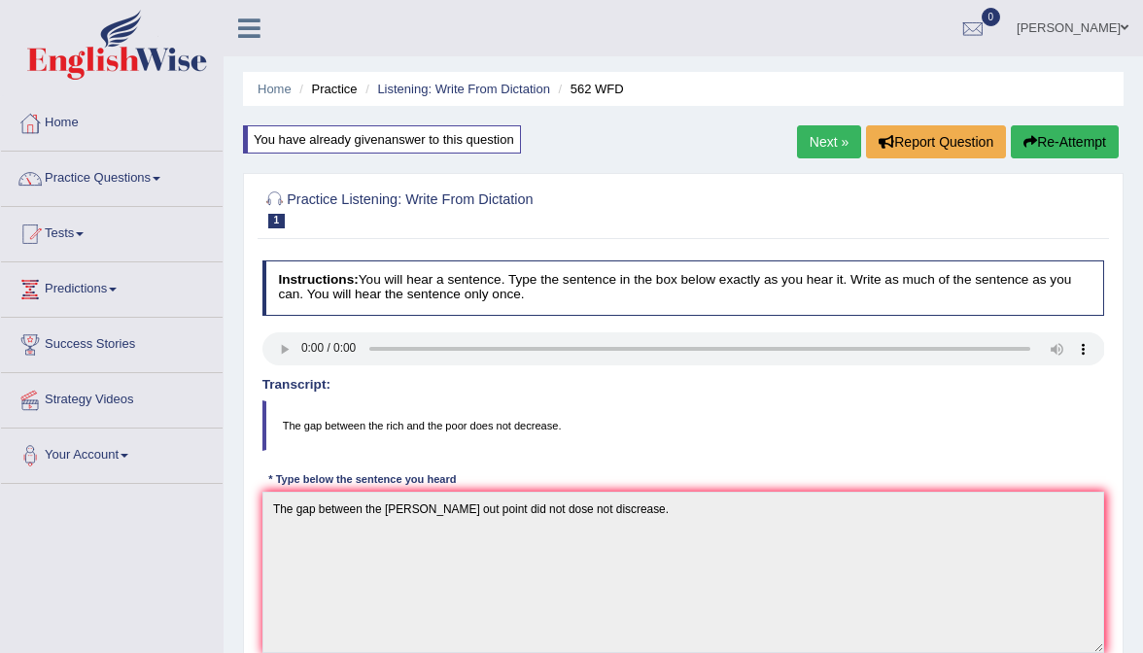
click at [830, 141] on link "Next »" at bounding box center [829, 141] width 64 height 33
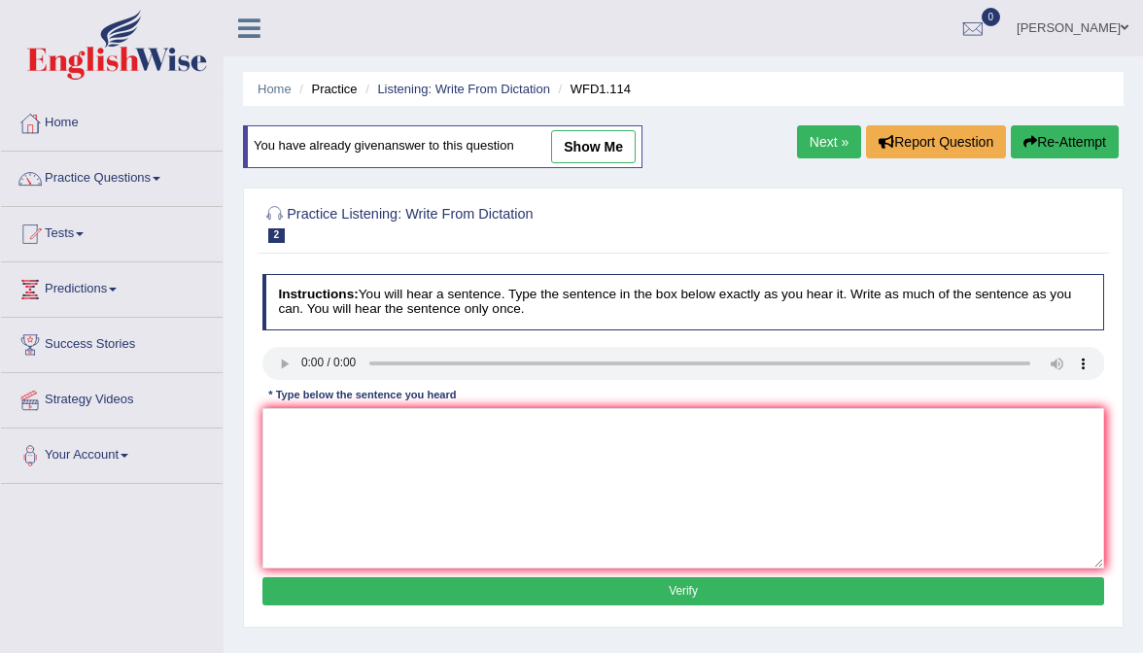
click at [607, 163] on div "You have already given answer to this question show me" at bounding box center [442, 146] width 399 height 43
click at [614, 131] on link "show me" at bounding box center [593, 146] width 85 height 33
type textarea "The office early work works is less moriantal and experimental."
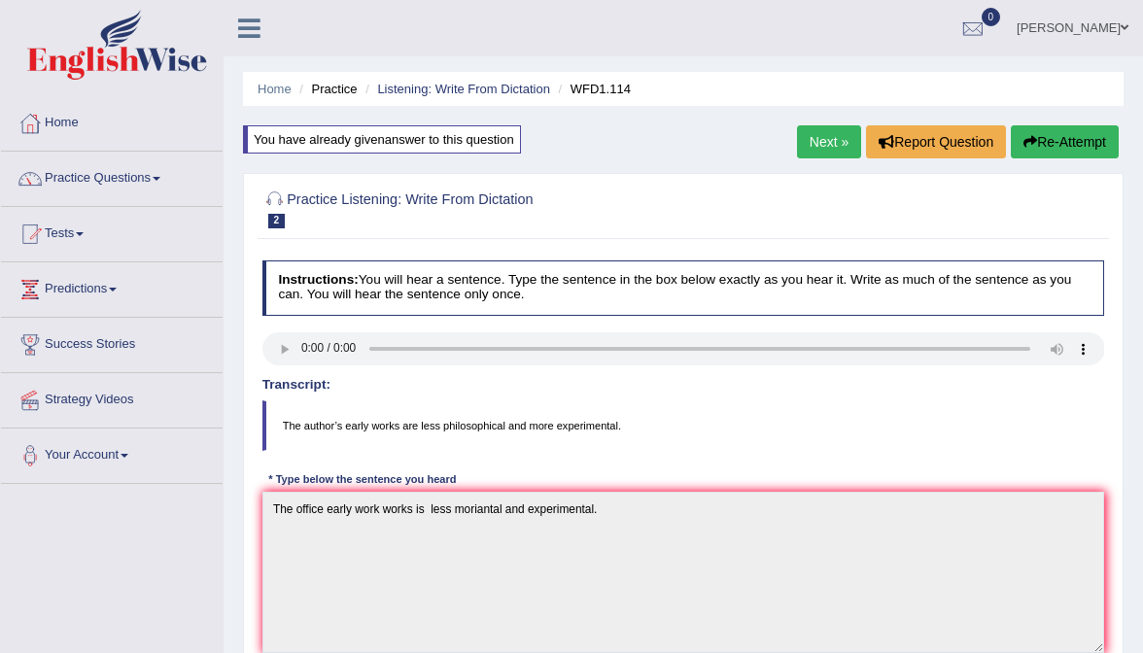
click at [816, 156] on link "Next »" at bounding box center [829, 141] width 64 height 33
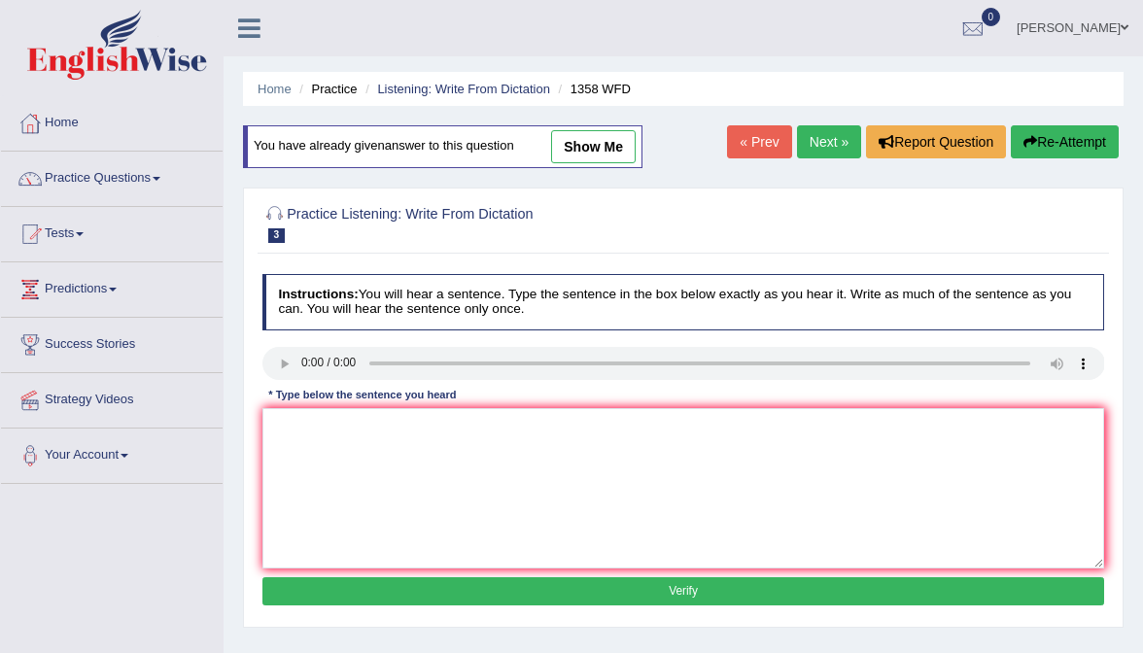
click at [620, 156] on link "show me" at bounding box center [593, 146] width 85 height 33
type textarea "communiction skill is very important in recent years."
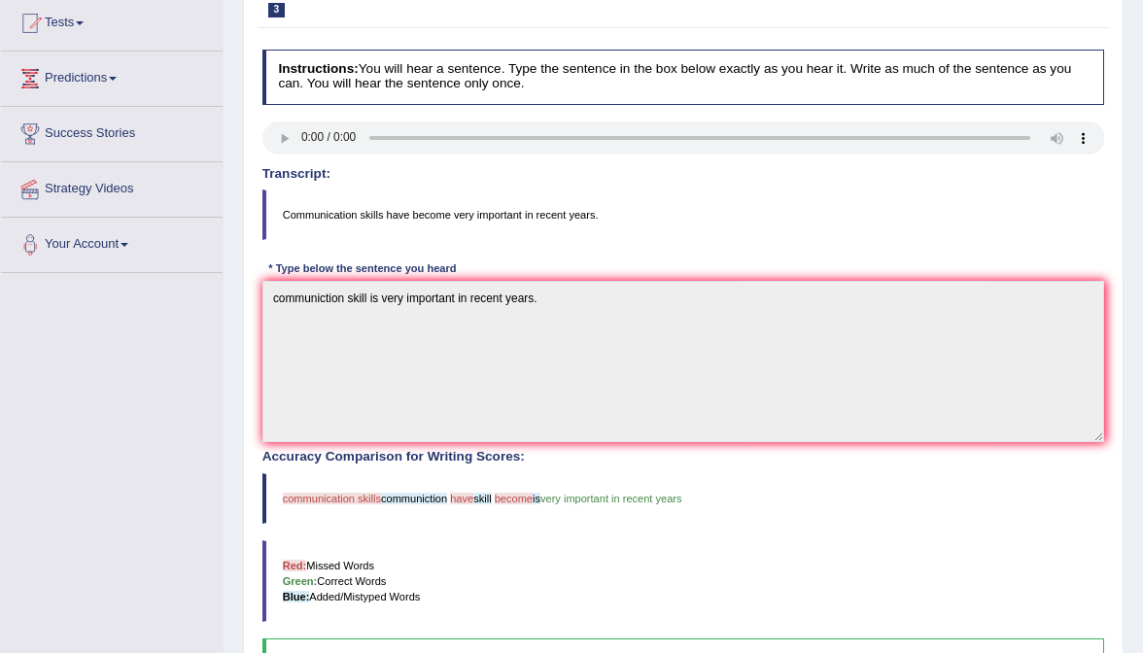
scroll to position [307, 0]
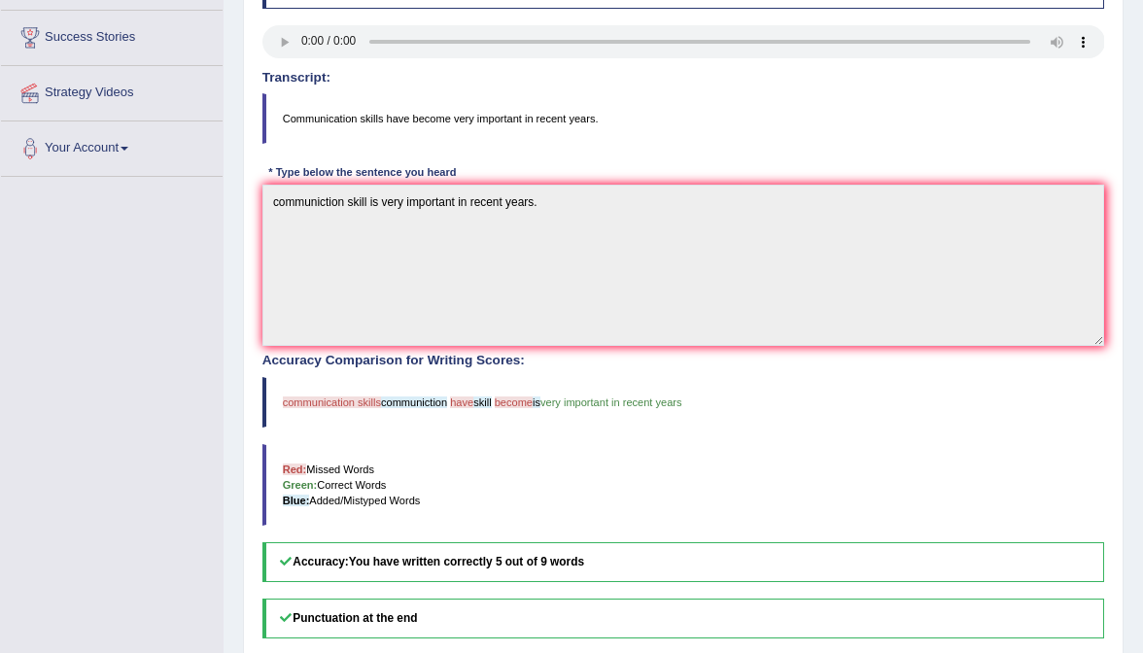
drag, startPoint x: 283, startPoint y: 395, endPoint x: 330, endPoint y: 400, distance: 48.0
click at [330, 400] on span "communication skills" at bounding box center [332, 403] width 98 height 12
click at [346, 444] on blockquote "Red: Missed Words Green: Correct Words Blue: Added/Mistyped Words" at bounding box center [683, 485] width 843 height 83
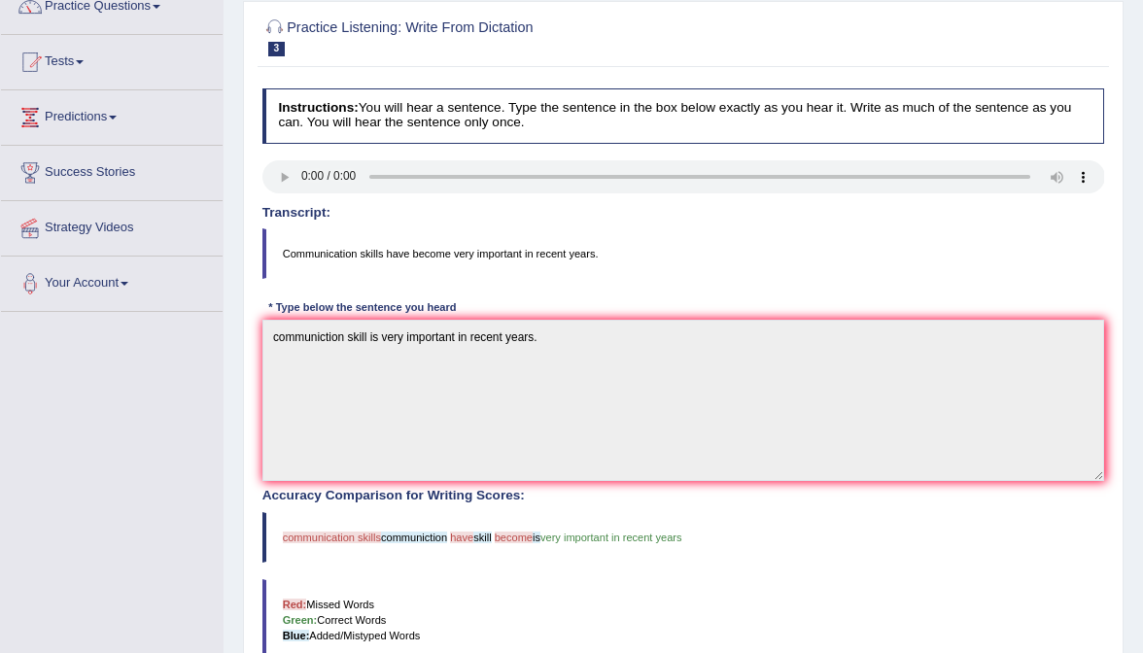
scroll to position [53, 0]
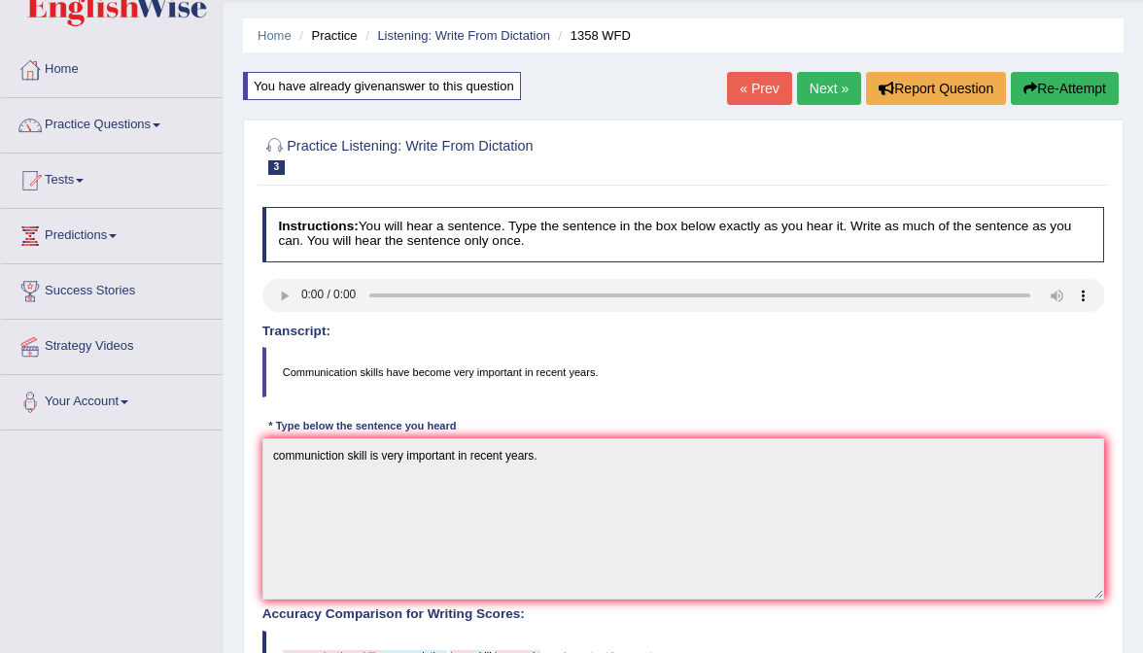
click at [839, 88] on link "Next »" at bounding box center [829, 88] width 64 height 33
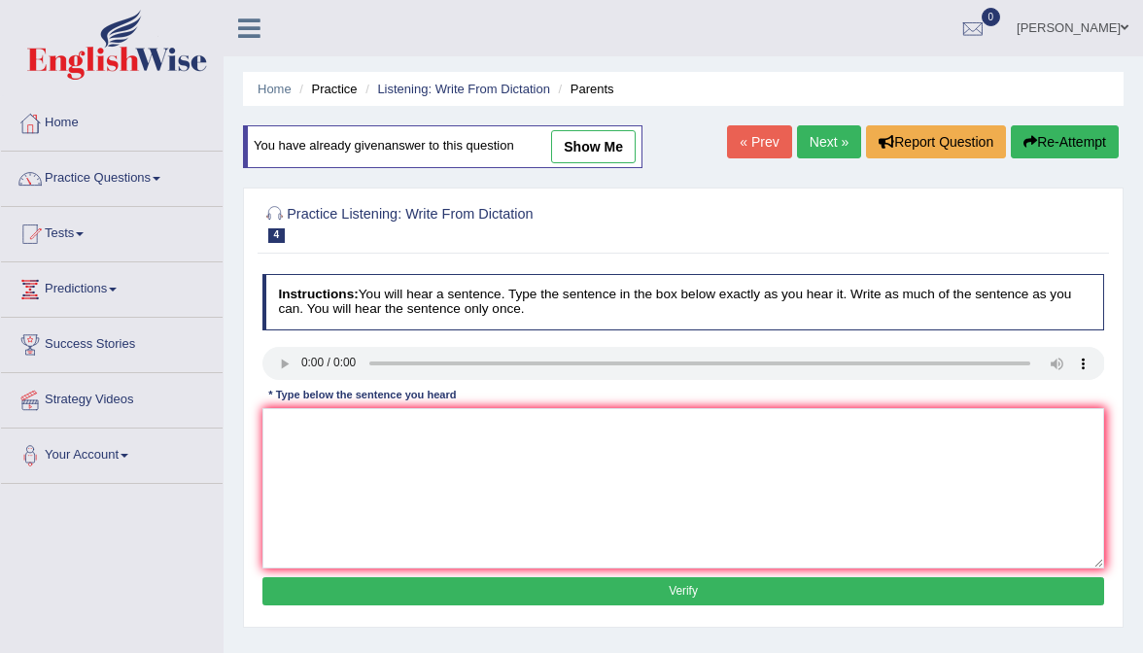
click at [623, 132] on link "show me" at bounding box center [593, 146] width 85 height 33
type textarea "Parents todays enwollved edcuation educations in children childrens."
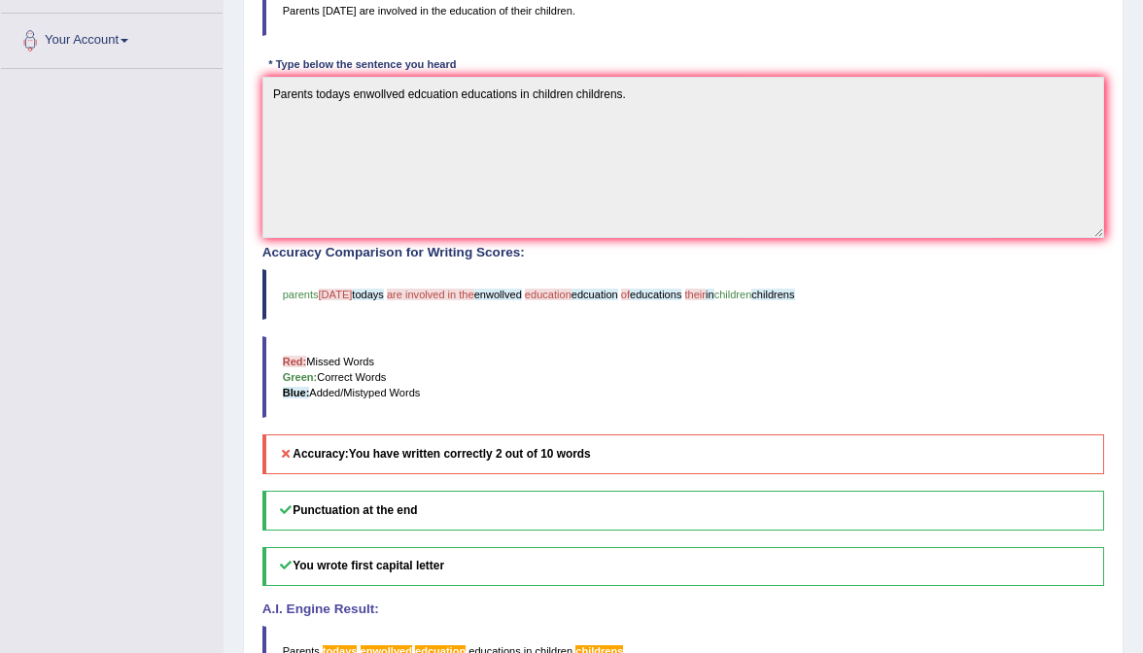
scroll to position [380, 0]
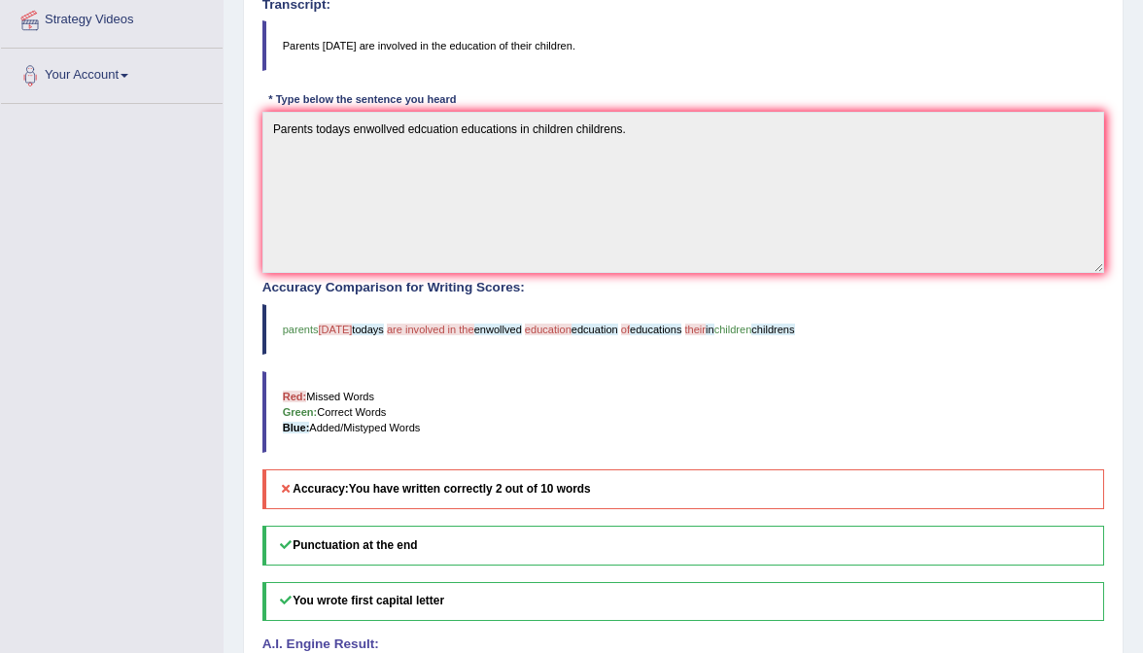
drag, startPoint x: 322, startPoint y: 323, endPoint x: 361, endPoint y: 323, distance: 38.9
click at [361, 323] on blockquote "parents today todays are involved in the enwollved education edcuation of educa…" at bounding box center [683, 329] width 843 height 51
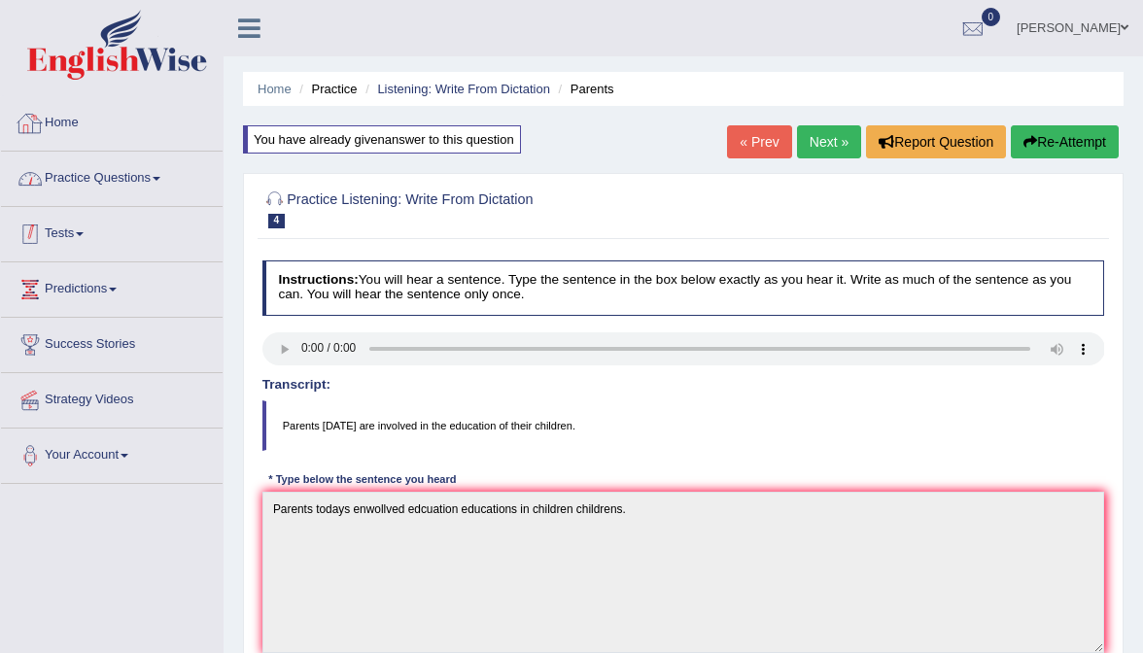
scroll to position [0, 0]
click at [75, 112] on link "Home" at bounding box center [112, 120] width 222 height 49
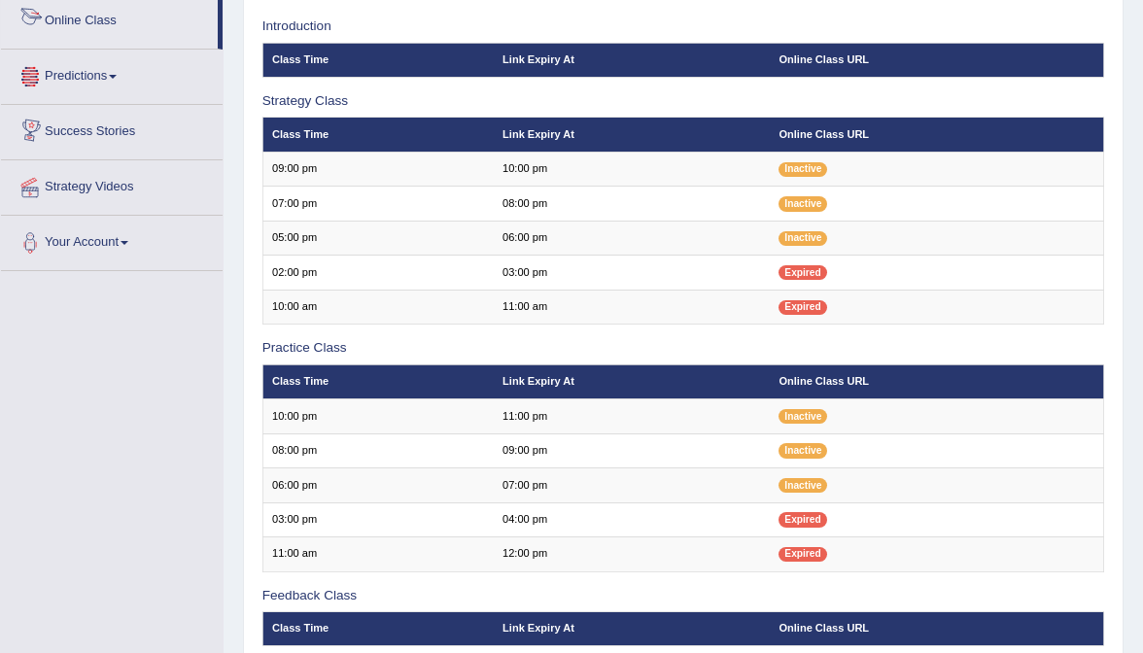
scroll to position [275, 0]
